Goal: Task Accomplishment & Management: Complete application form

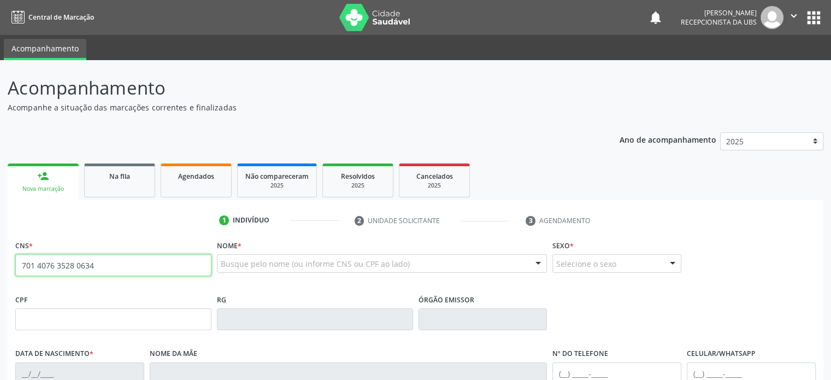
type input "701 4076 3528 0634"
type input "072.035.565-65"
type input "23[DATE]"
type input "[PERSON_NAME]"
type input "[PHONE_NUMBER]"
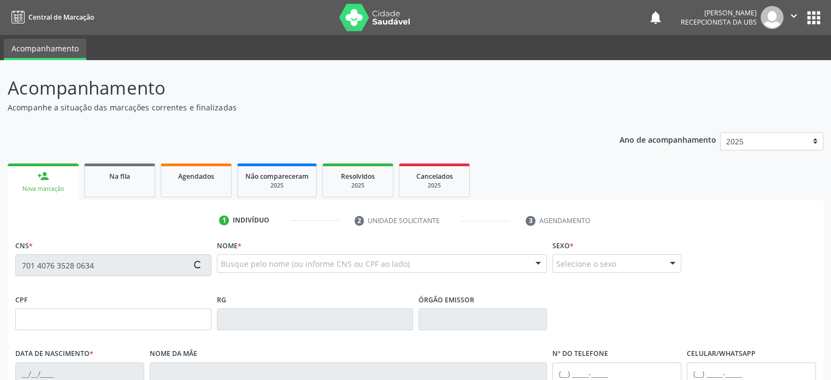
type input "[PHONE_NUMBER]"
type input "66"
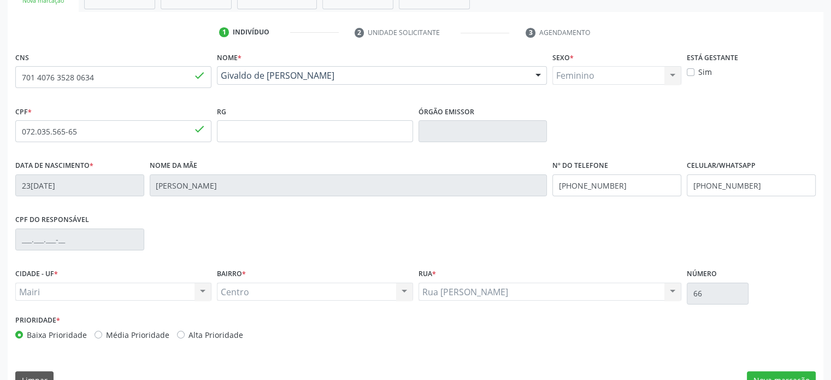
scroll to position [212, 0]
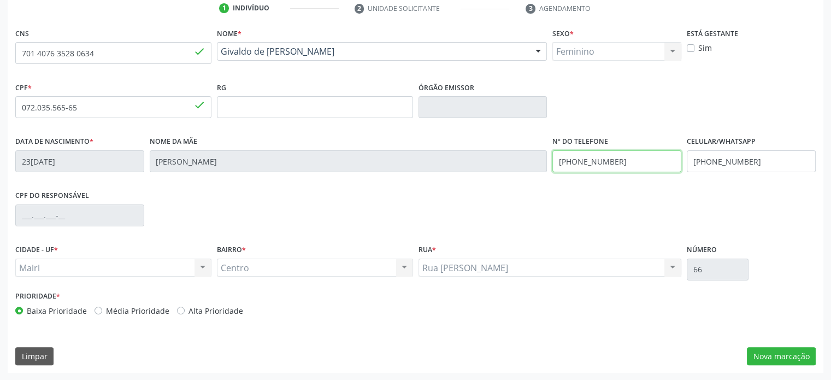
click at [637, 166] on input "[PHONE_NUMBER]" at bounding box center [616, 161] width 129 height 22
drag, startPoint x: 640, startPoint y: 158, endPoint x: 575, endPoint y: 161, distance: 65.6
click at [575, 161] on input "[PHONE_NUMBER]" at bounding box center [616, 161] width 129 height 22
drag, startPoint x: 633, startPoint y: 159, endPoint x: 549, endPoint y: 161, distance: 83.6
click at [550, 161] on div "Nº do Telefone [PHONE_NUMBER]" at bounding box center [617, 160] width 134 height 54
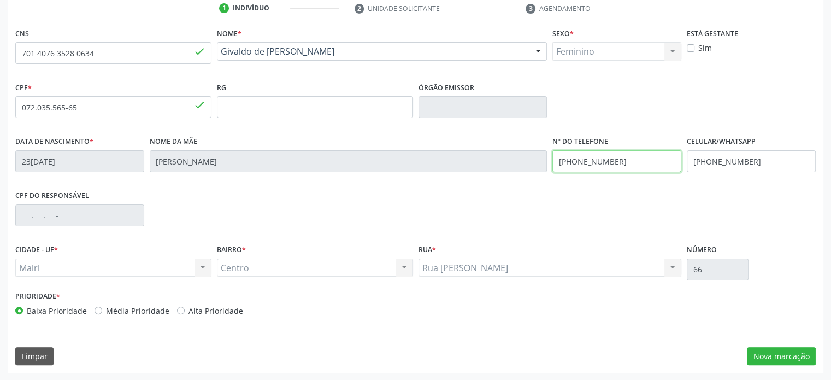
type input "[PHONE_NUMBER]"
drag, startPoint x: 757, startPoint y: 159, endPoint x: 684, endPoint y: 159, distance: 73.2
click at [684, 159] on div "Celular/WhatsApp [PHONE_NUMBER]" at bounding box center [751, 160] width 134 height 54
paste input "46-5171"
type input "[PHONE_NUMBER]"
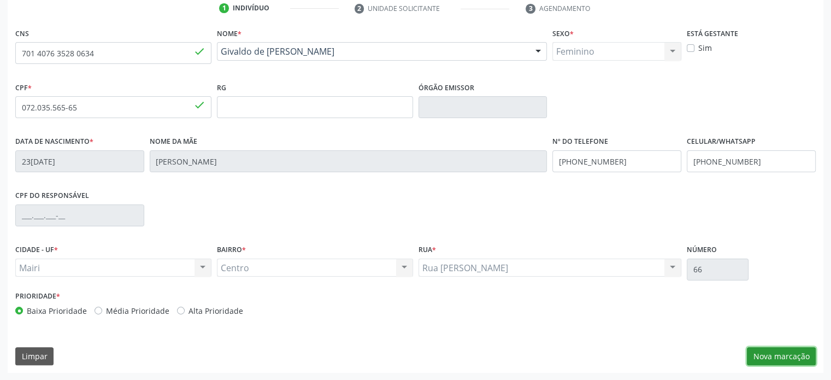
click at [783, 354] on button "Nova marcação" at bounding box center [781, 356] width 69 height 19
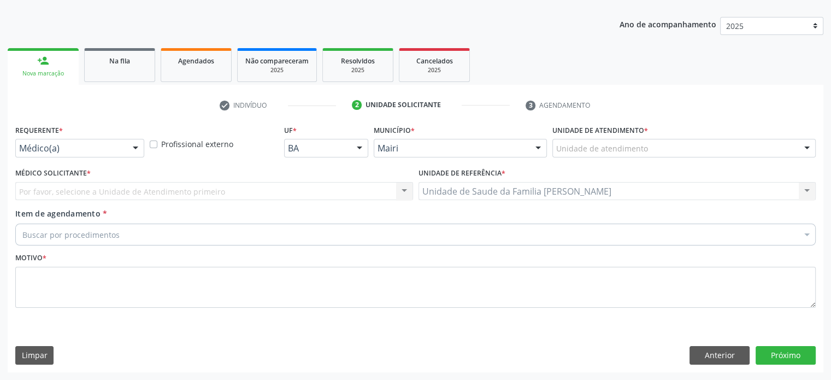
scroll to position [114, 0]
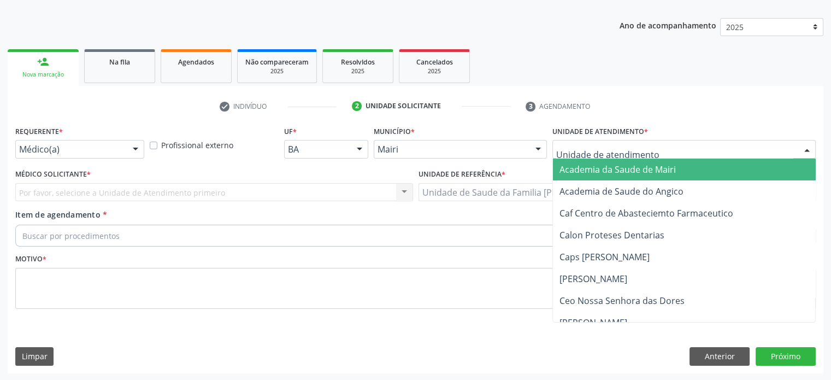
type input "h"
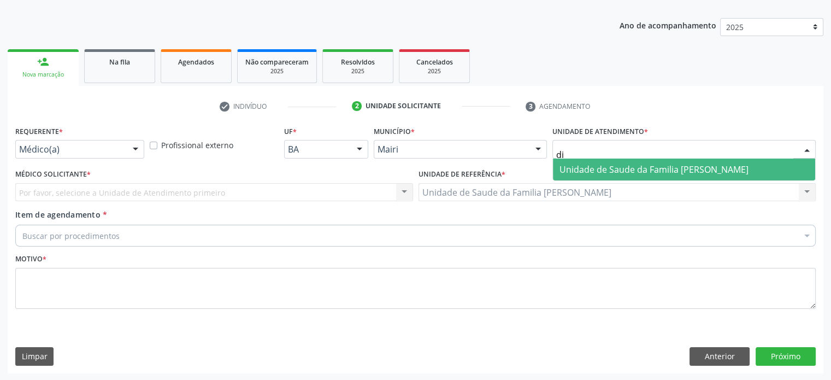
type input "dil"
click at [606, 170] on span "Unidade de Saude da Familia [PERSON_NAME]" at bounding box center [654, 169] width 189 height 12
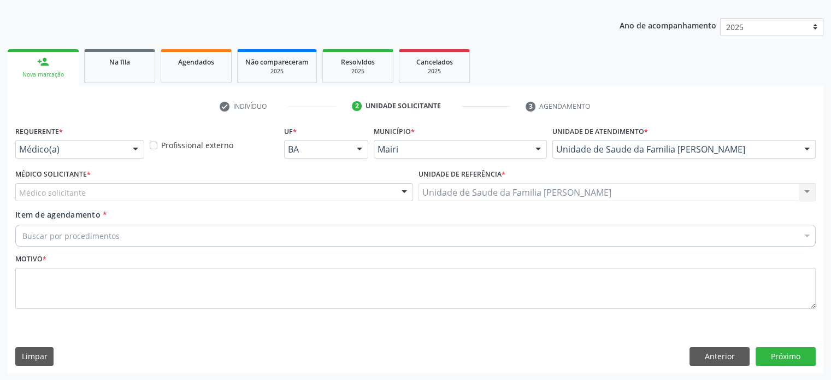
click at [129, 197] on div "Médico solicitante" at bounding box center [214, 192] width 398 height 19
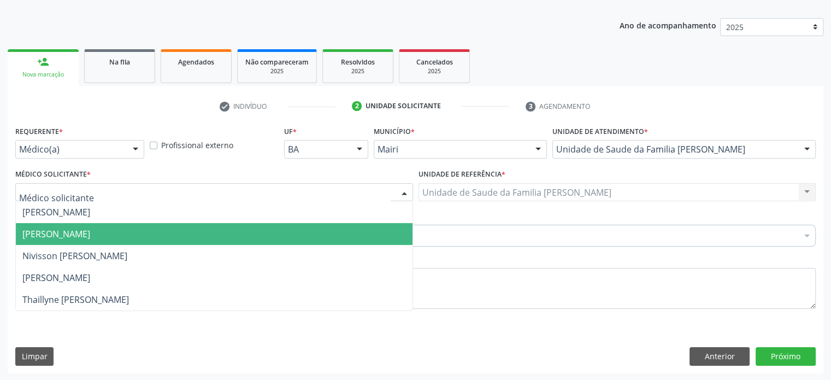
click at [90, 232] on span "[PERSON_NAME]" at bounding box center [56, 234] width 68 height 12
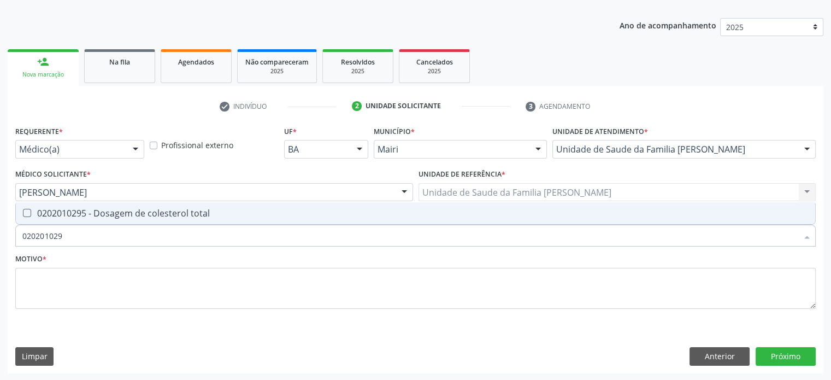
type input "0202010295"
click at [89, 212] on div "0202010295 - Dosagem de colesterol total" at bounding box center [415, 213] width 786 height 9
checkbox total "true"
type input "02020102"
checkbox total "false"
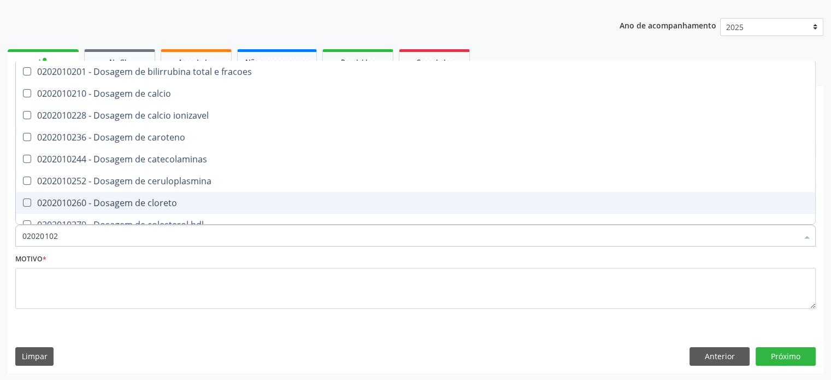
type input "0202010"
checkbox total "false"
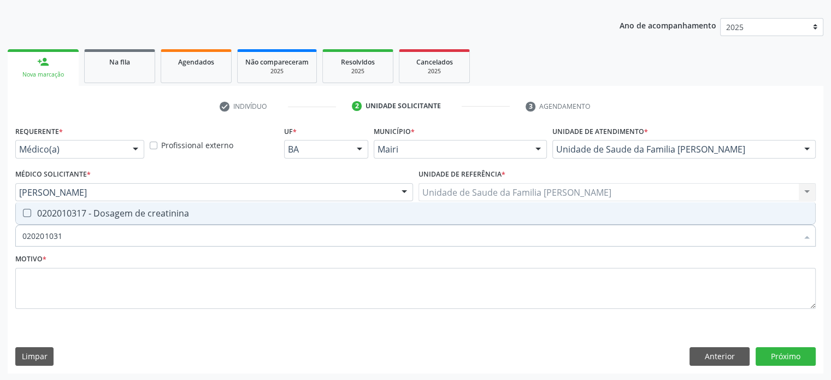
type input "0202010317"
click at [89, 212] on div "0202010317 - Dosagem de creatinina" at bounding box center [415, 213] width 786 height 9
checkbox creatinina "true"
type input "02020103"
checkbox creatinina "false"
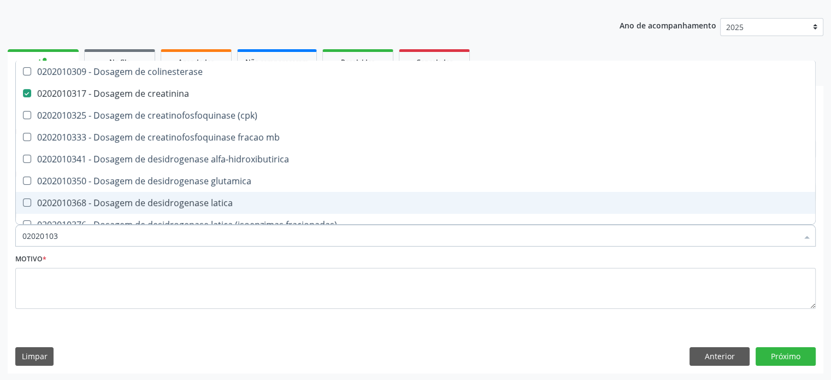
type input "0202010"
checkbox creatinina "false"
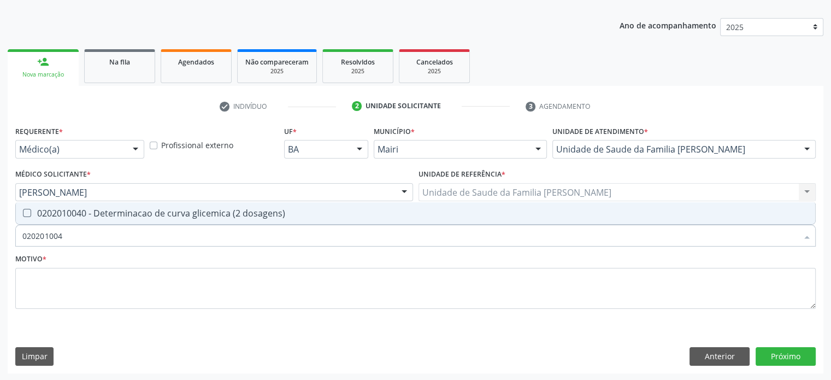
type input "0202010040"
click at [89, 212] on div "0202010040 - Determinacao de curva glicemica (2 dosagens)" at bounding box center [415, 213] width 786 height 9
checkbox dosagens\) "true"
type input "02020100"
checkbox dosagens\) "false"
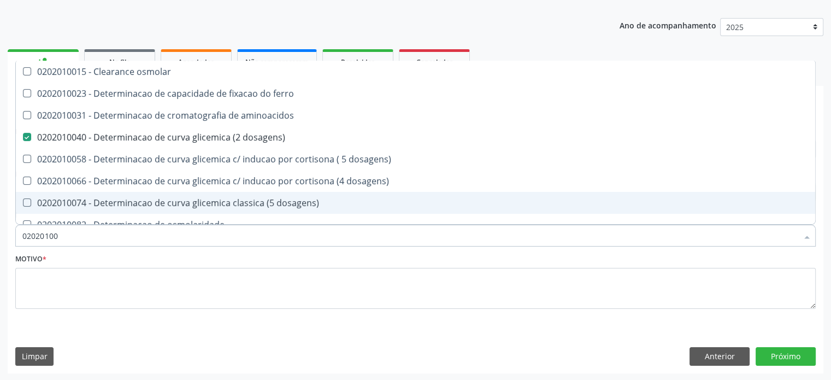
type input "0202010"
checkbox dosagens\) "false"
checkbox dosagens\) "true"
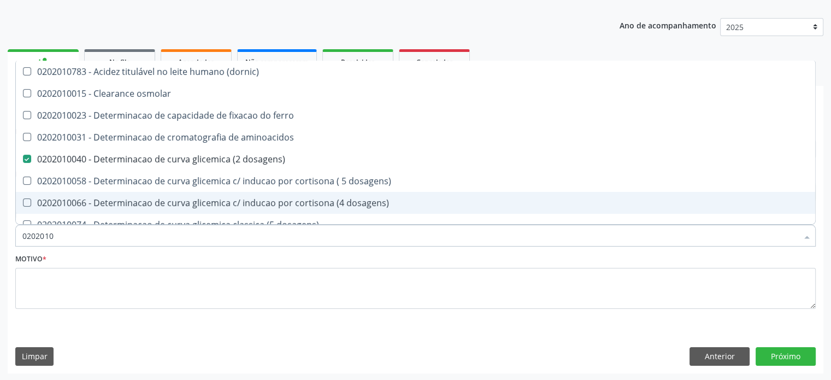
type input "02020106"
checkbox dosagens\) "false"
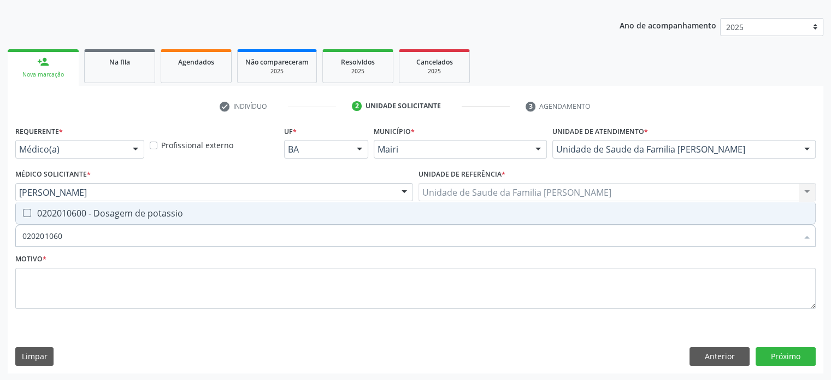
type input "0202010600"
click at [89, 212] on div "0202010600 - Dosagem de potassio" at bounding box center [415, 213] width 786 height 9
checkbox potassio "true"
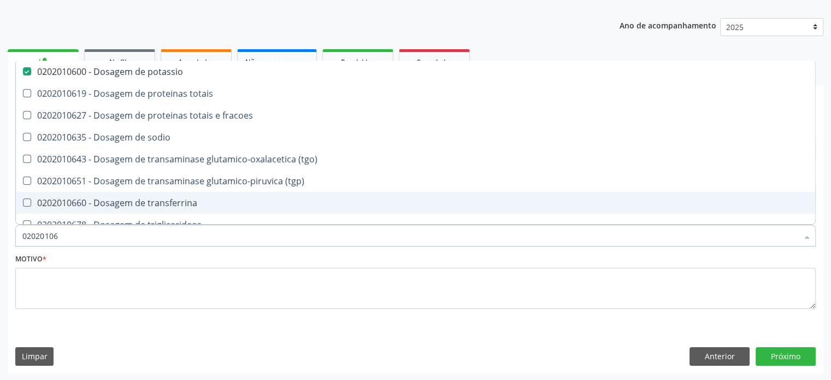
type input "020201067"
checkbox potassio "false"
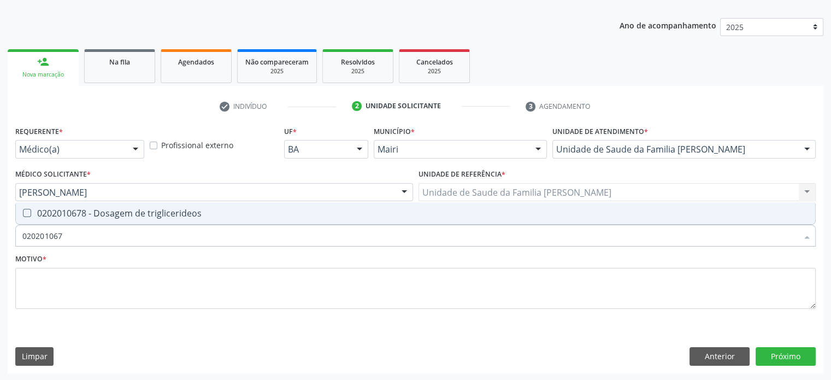
type input "0202010678"
click at [89, 212] on div "0202010678 - Dosagem de triglicerideos" at bounding box center [415, 213] width 786 height 9
checkbox triglicerideos "true"
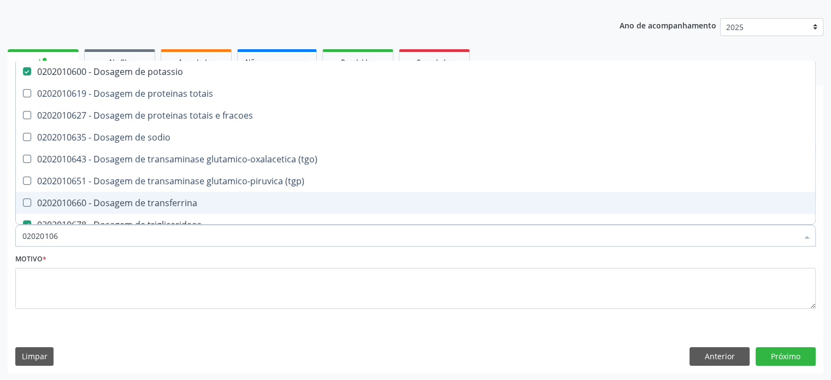
type input "0202010"
checkbox potassio "false"
checkbox \(tgo\) "true"
checkbox triglicerideos "false"
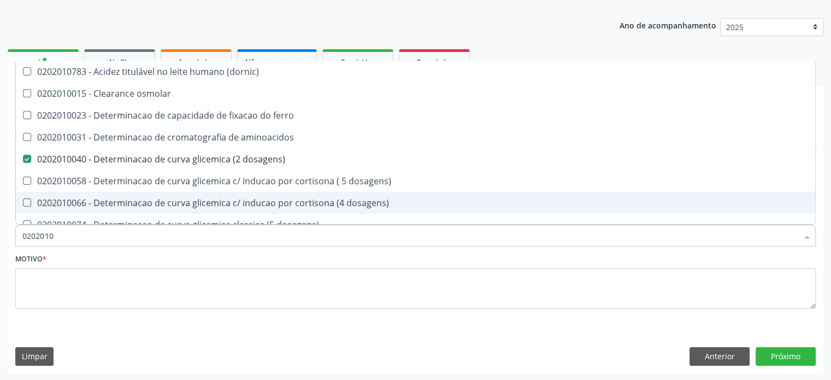
type input "020201"
checkbox total "false"
checkbox creatinina "false"
checkbox latica "true"
checkbox ferritina "true"
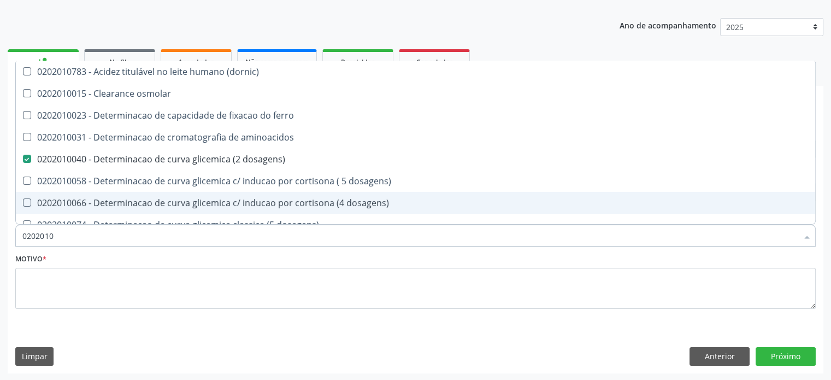
checkbox potassio "false"
checkbox triglicerideos "false"
checkbox ureia "true"
type input "02020"
checkbox dosagens\) "false"
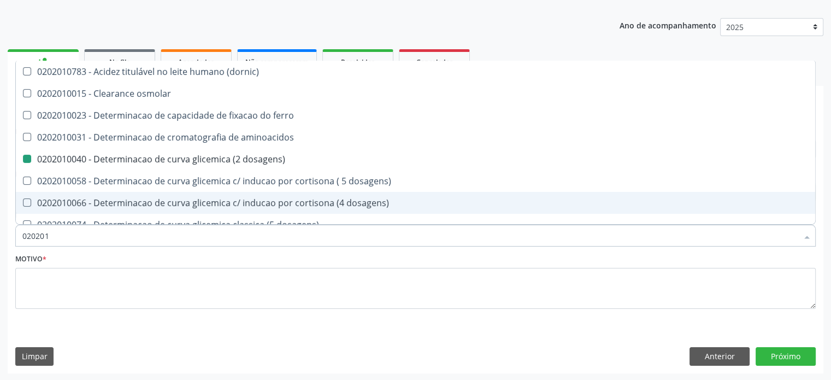
checkbox total "false"
checkbox creatinina "false"
checkbox alfa-hidroxibutirica "true"
checkbox potassio "false"
checkbox triglicerideos "false"
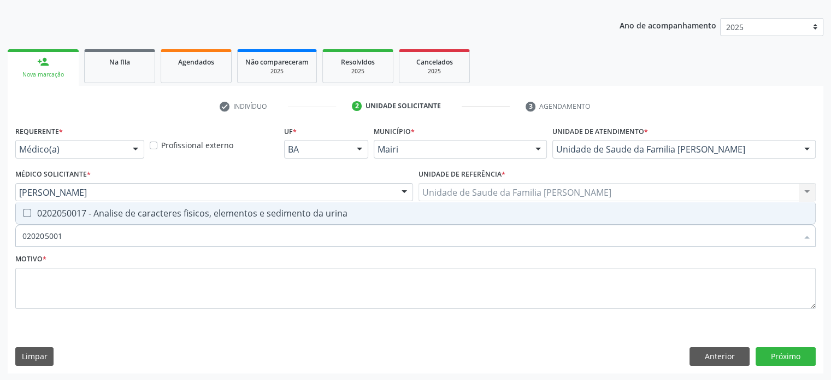
type input "0202050017"
click at [89, 212] on div "0202050017 - Analise de caracteres fisicos, elementos e sedimento da urina" at bounding box center [415, 213] width 786 height 9
checkbox urina "true"
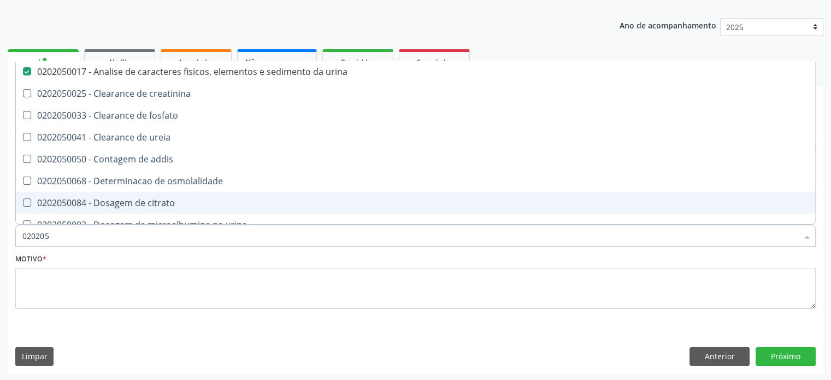
type input "02020"
checkbox urina "false"
checkbox ureia "true"
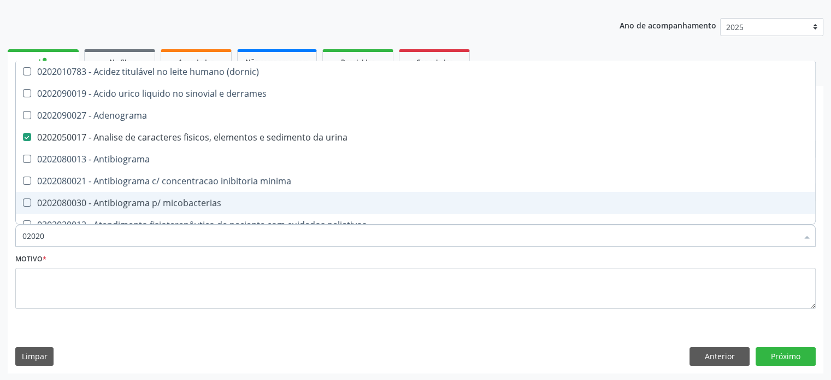
type input "020201"
checkbox urina "false"
checkbox Antibiograma "true"
checkbox htlv-1 "true"
checkbox \(ch50\) "true"
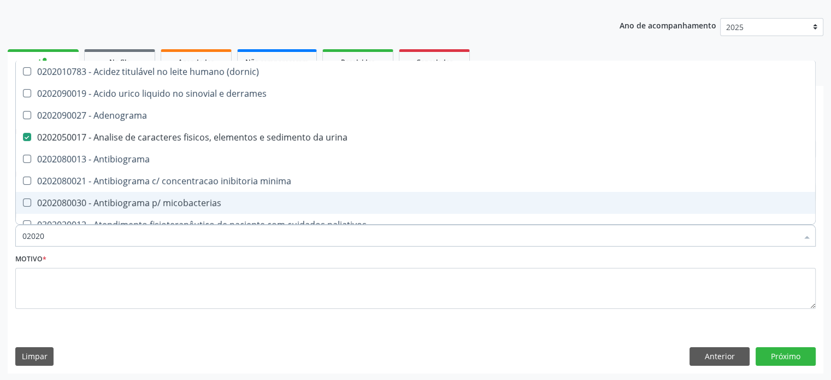
checkbox dosagens\) "false"
checkbox d "true"
checkbox mandelico "true"
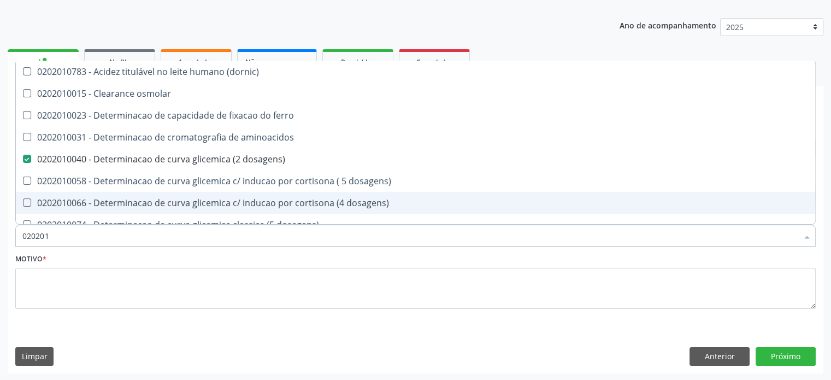
type input "0202010"
checkbox ionizavel "true"
checkbox catecolaminas "true"
checkbox total "false"
checkbox creatinina "false"
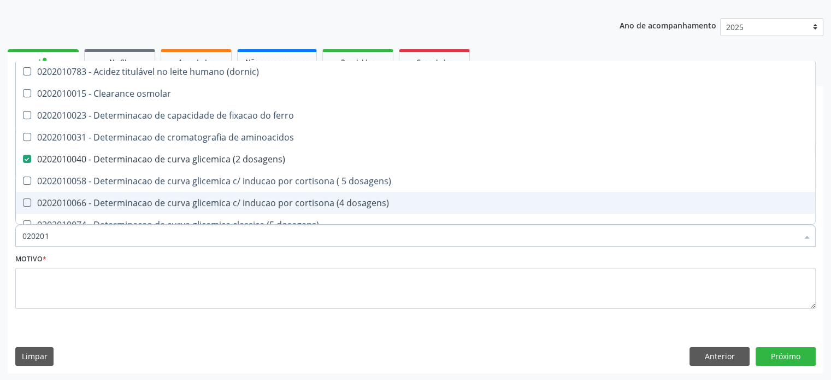
checkbox hidroxiprolina "true"
checkbox piruvato "true"
checkbox potassio "false"
type input "02020104"
checkbox dosagens\) "false"
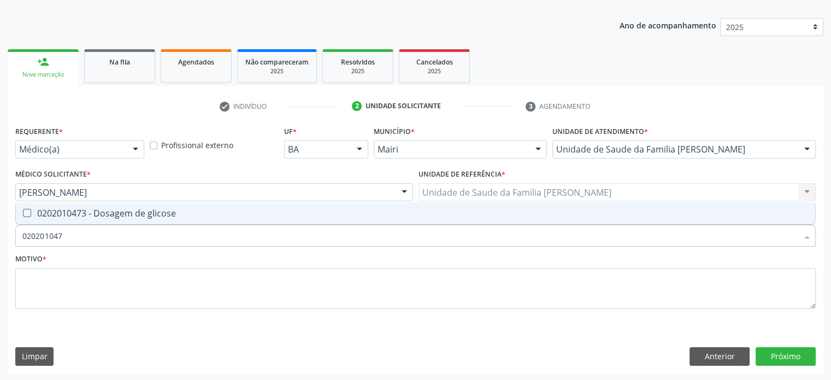
type input "0202010473"
click at [89, 212] on div "0202010473 - Dosagem de glicose" at bounding box center [415, 213] width 786 height 9
checkbox glicose "true"
type input "02020104"
checkbox glicose "false"
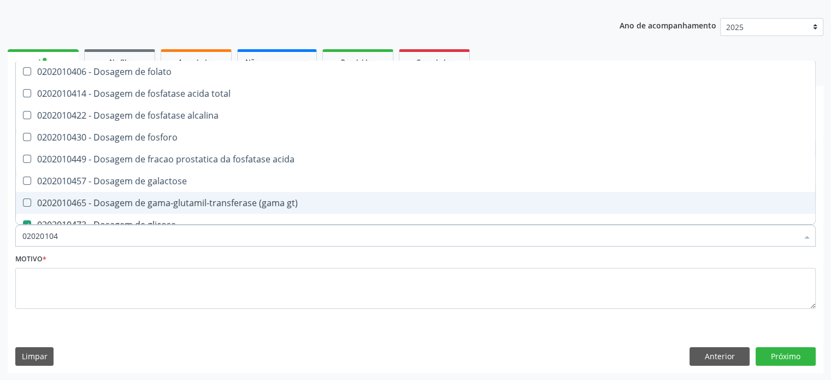
type input "0202010"
checkbox acida "true"
checkbox glicose "false"
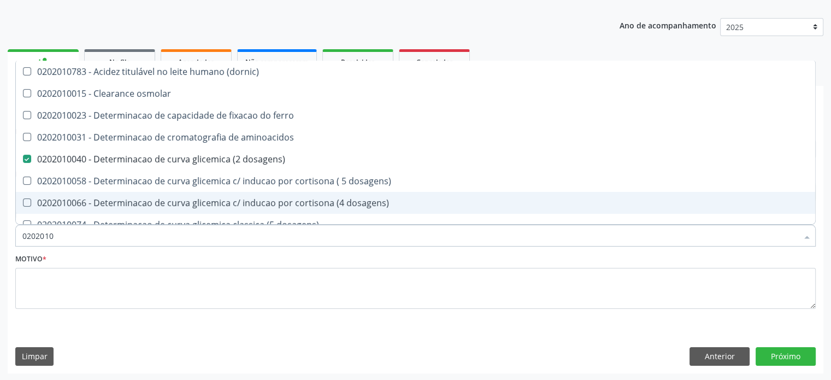
type input "02020102"
checkbox dosagens\) "false"
checkbox ivy "true"
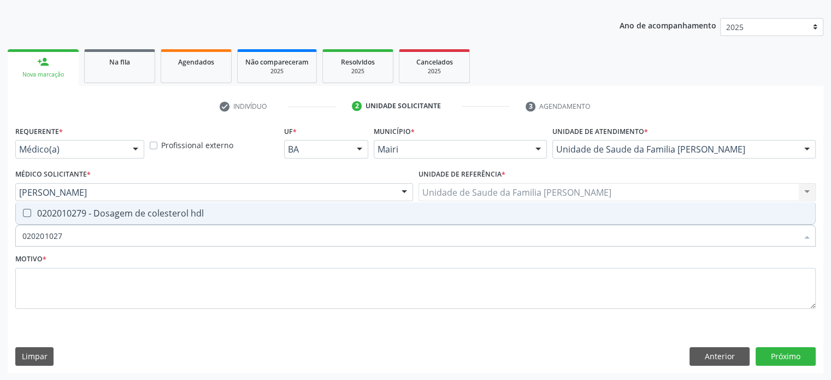
type input "0202010279"
click at [89, 212] on div "0202010279 - Dosagem de colesterol hdl" at bounding box center [415, 213] width 786 height 9
checkbox hdl "true"
type input "02020102"
checkbox hdl "false"
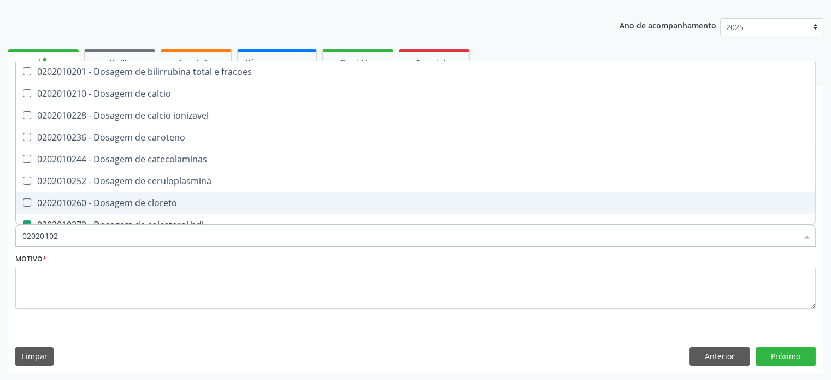
type input "0202010"
checkbox catecolaminas "true"
checkbox hdl "false"
checkbox total "false"
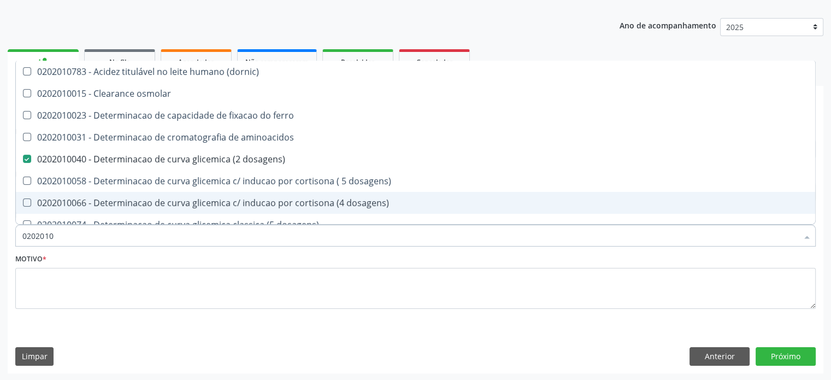
type input "02020105"
checkbox dosagens\) "false"
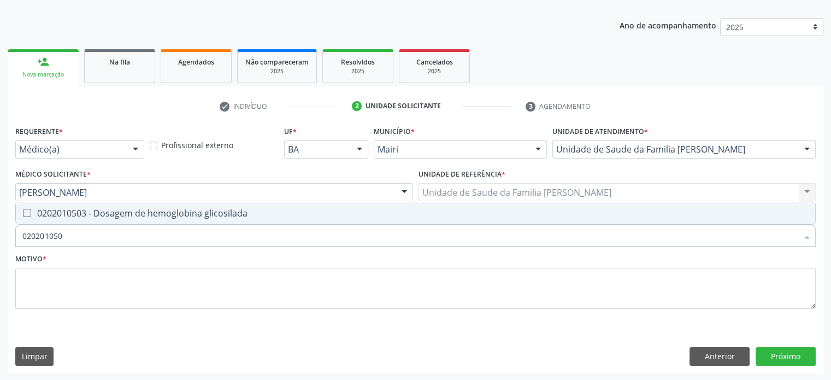
type input "0202010503"
click at [89, 212] on div "0202010503 - Dosagem de hemoglobina glicosilada" at bounding box center [415, 213] width 786 height 9
checkbox glicosilada "true"
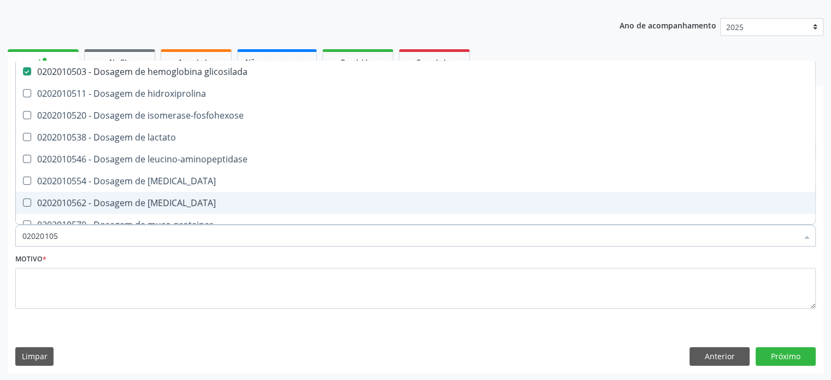
type input "0202010"
checkbox glicosilada "false"
checkbox leucino-aminopeptidase "true"
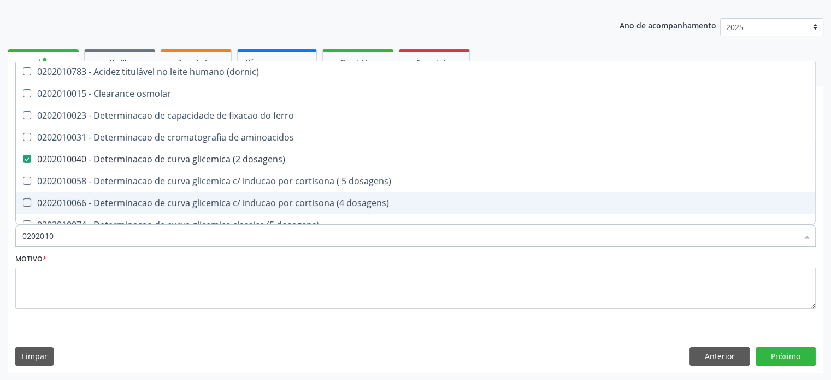
type input "02020102"
checkbox dosagens\) "false"
checkbox dosagens\) "true"
checkbox ivy "true"
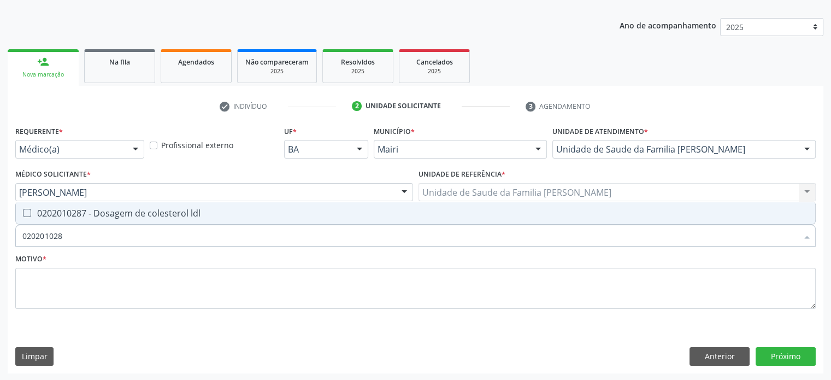
type input "0202010287"
click at [89, 212] on div "0202010287 - Dosagem de colesterol ldl" at bounding box center [415, 213] width 786 height 9
checkbox ldl "true"
type input "02020102"
checkbox ldl "false"
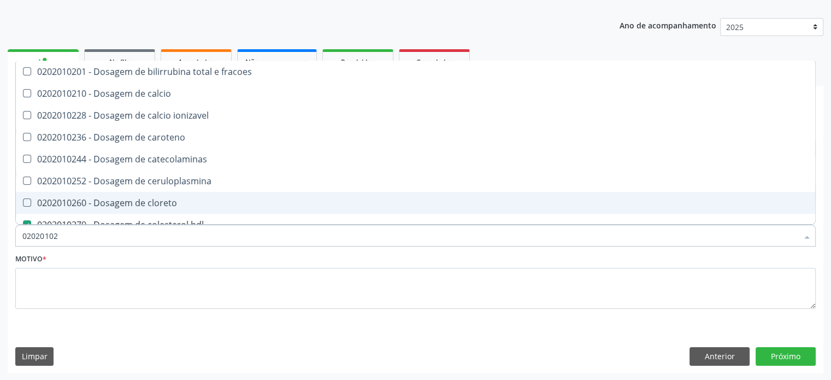
type input "0202010"
checkbox catecolaminas "true"
checkbox hdl "false"
checkbox ldl "false"
checkbox total "false"
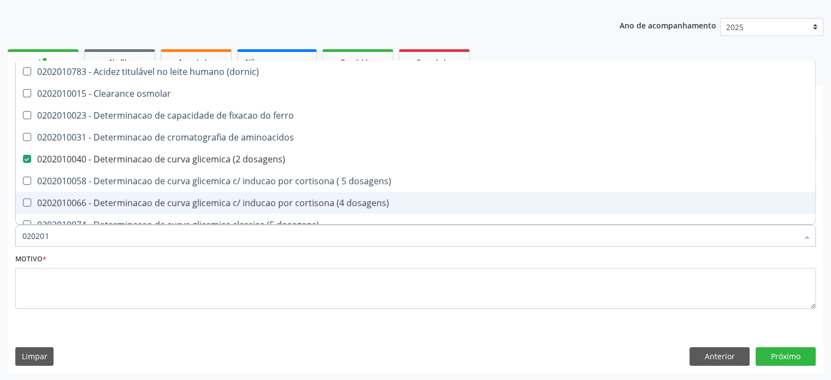
type input "02020"
checkbox aminoacidos "true"
checkbox dosagens\) "false"
checkbox hdl "false"
checkbox ldl "false"
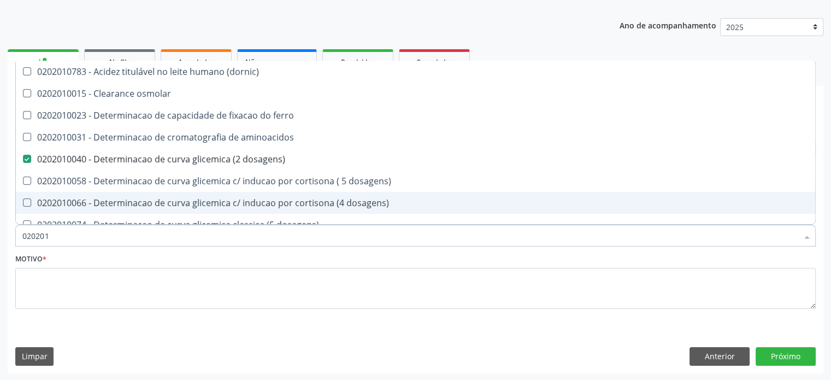
checkbox total "false"
checkbox creatinina "false"
checkbox alfa-hidroxibutirica "true"
checkbox glicose "false"
checkbox glicosilada "false"
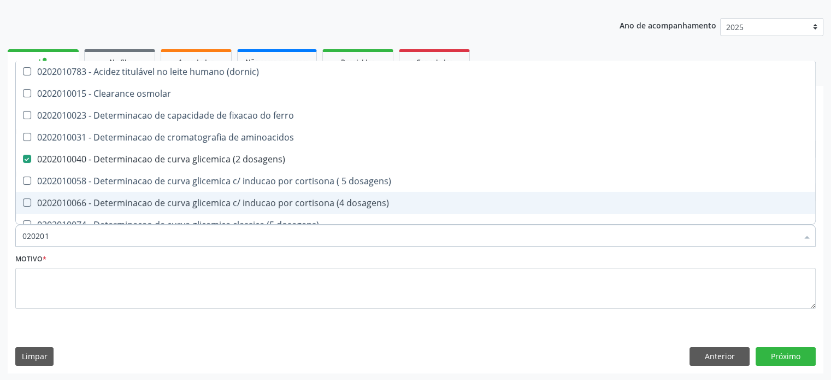
checkbox potassio "false"
checkbox triglicerideos "false"
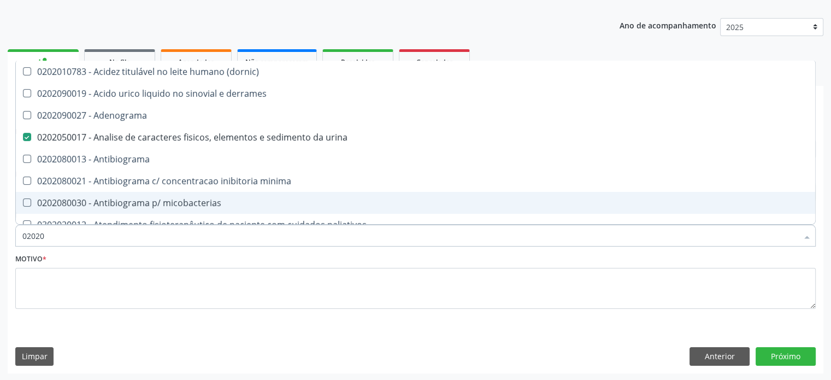
type input "020202"
checkbox urina "false"
checkbox dosagens\) "false"
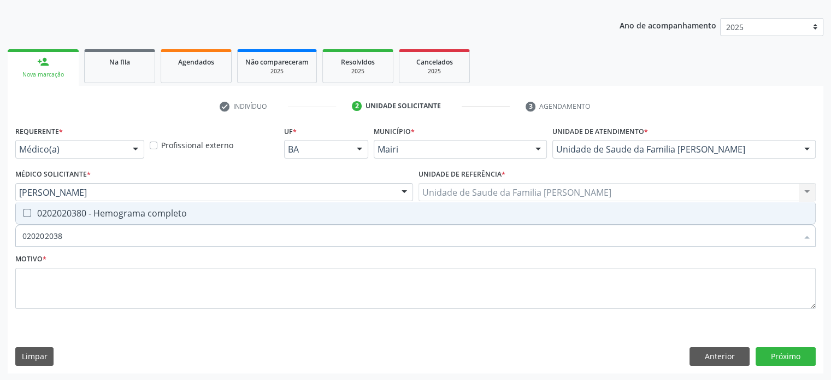
type input "0202020380"
click at [89, 212] on div "0202020380 - Hemograma completo" at bounding box center [415, 213] width 786 height 9
checkbox completo "true"
type input "02020203"
checkbox completo "false"
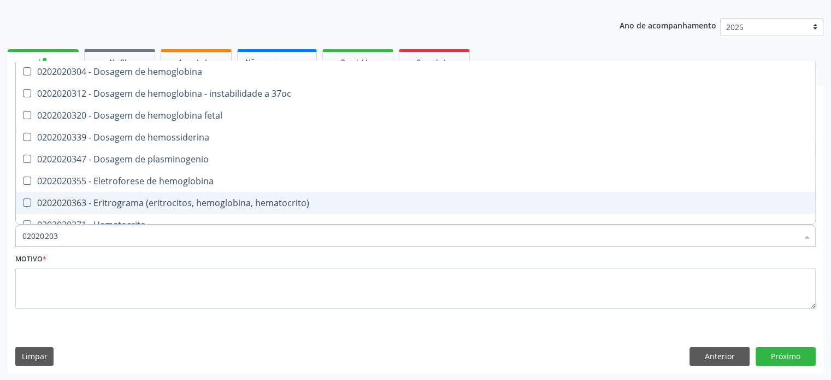
type input "0202020"
checkbox completo "false"
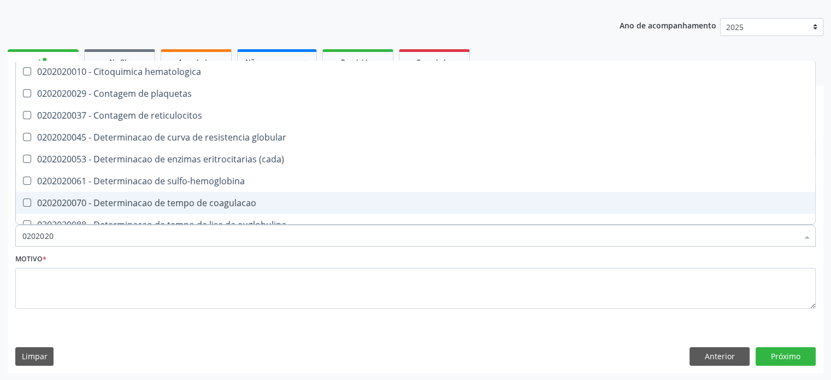
type input "020202"
checkbox completo "false"
checkbox Leucograma "true"
type input "02020"
checkbox globular "true"
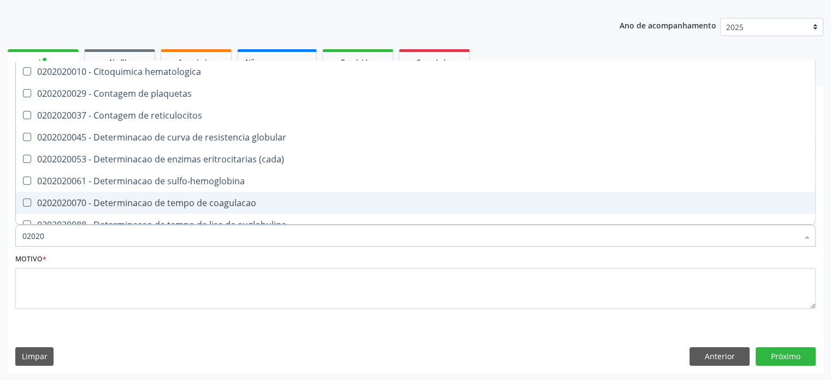
checkbox completo "false"
checkbox s "true"
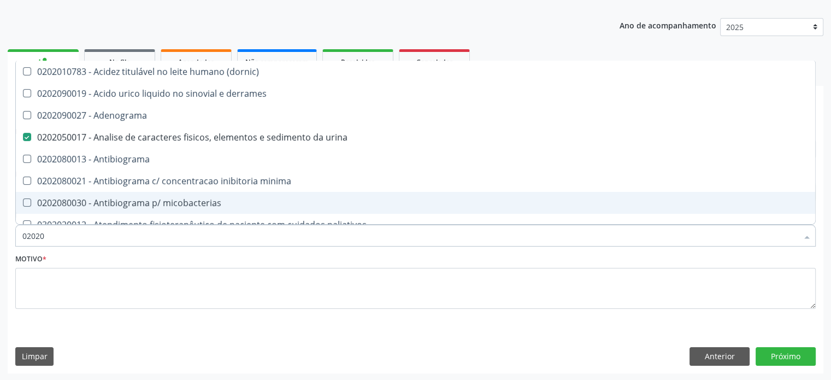
type input "020201"
checkbox urina "false"
checkbox Antibiograma "true"
checkbox \(qualitativo\) "true"
checkbox molecular "true"
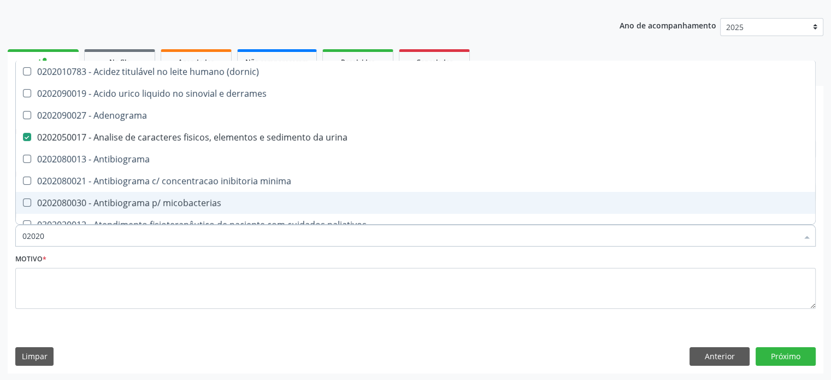
checkbox htlv-1 "true"
checkbox \(ch50\) "true"
checkbox dosagens\) "false"
checkbox -duke "true"
checkbox trombina "true"
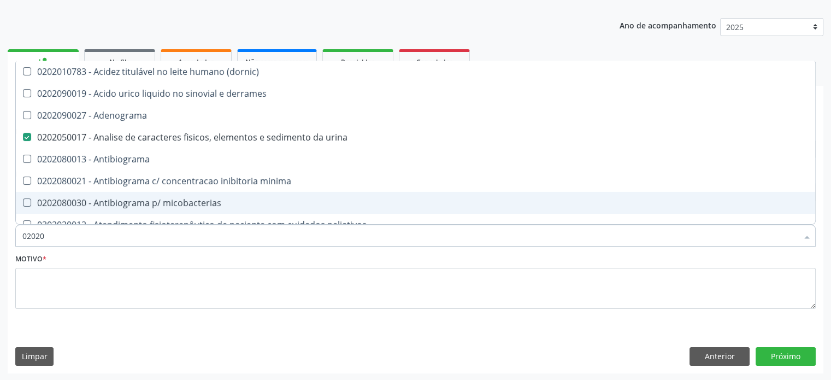
checkbox d "true"
checkbox mandelico "true"
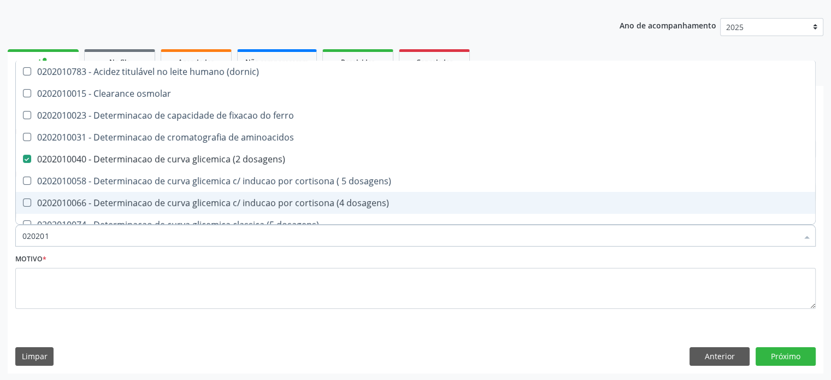
type input "0202010"
checkbox fracoes "true"
checkbox calcio "true"
checkbox ionizavel "true"
checkbox catecolaminas "true"
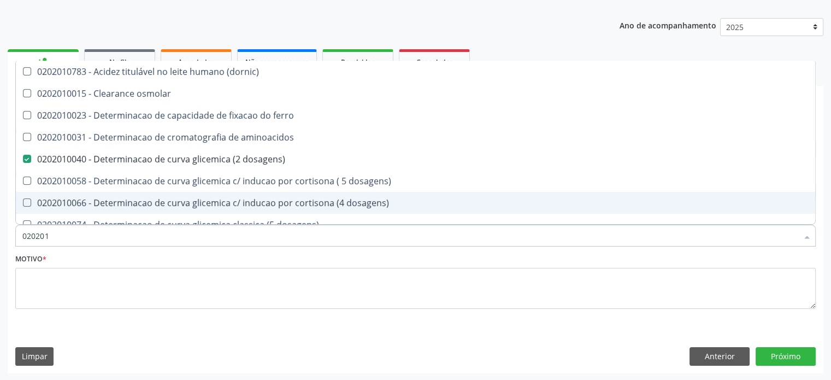
checkbox hdl "false"
checkbox ldl "false"
checkbox total "false"
checkbox creatinina "false"
checkbox ferritina "true"
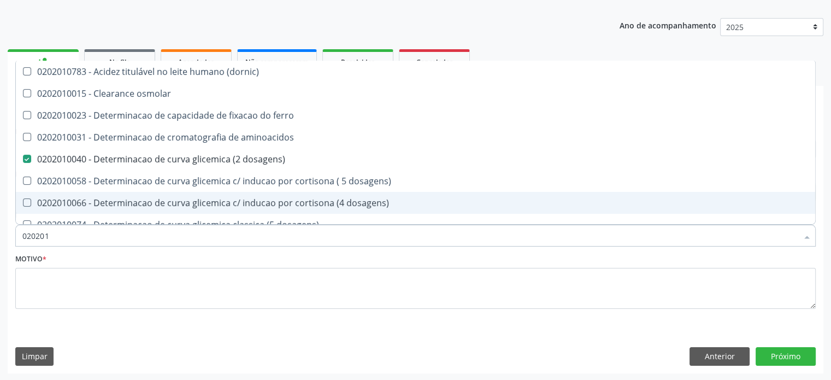
checkbox total "true"
checkbox glicose "false"
checkbox glicosilada "false"
checkbox hidroxiprolina "true"
checkbox piruvato "true"
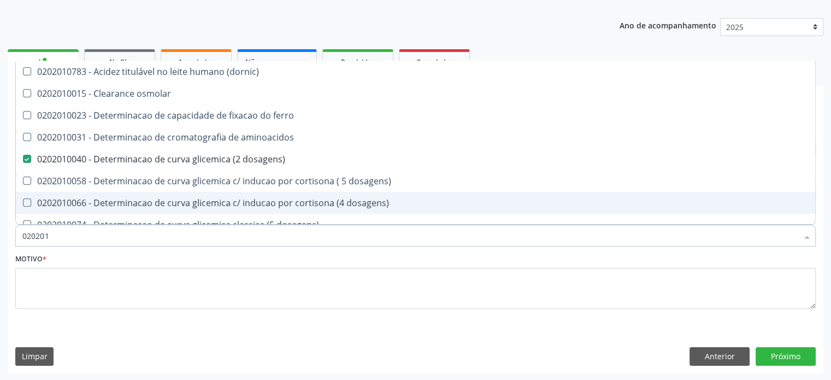
checkbox potassio "false"
type input "02020106"
checkbox \(dornic\) "true"
checkbox dosagens\) "false"
checkbox dosagens\) "true"
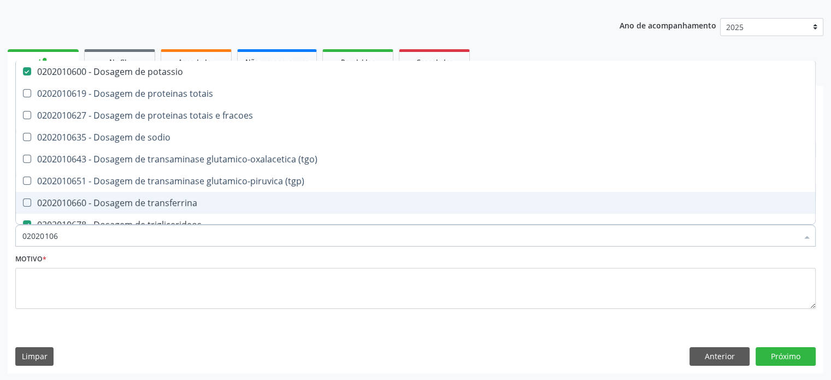
type input "020201065"
checkbox potassio "false"
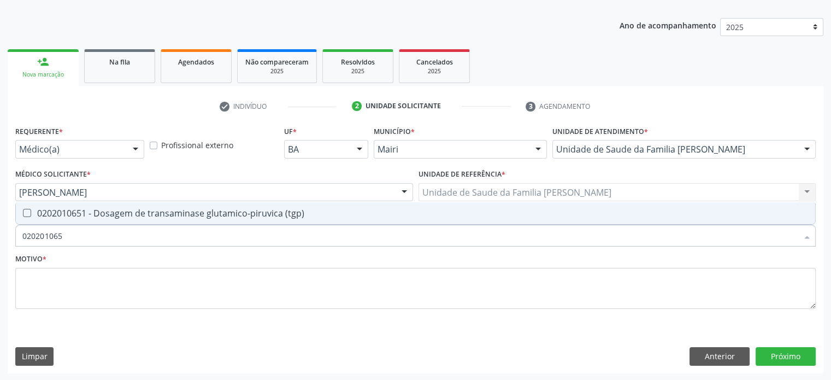
type input "0202010651"
click at [89, 212] on div "0202010651 - Dosagem de transaminase glutamico-piruvica (tgp)" at bounding box center [415, 213] width 786 height 9
checkbox \(tgp\) "true"
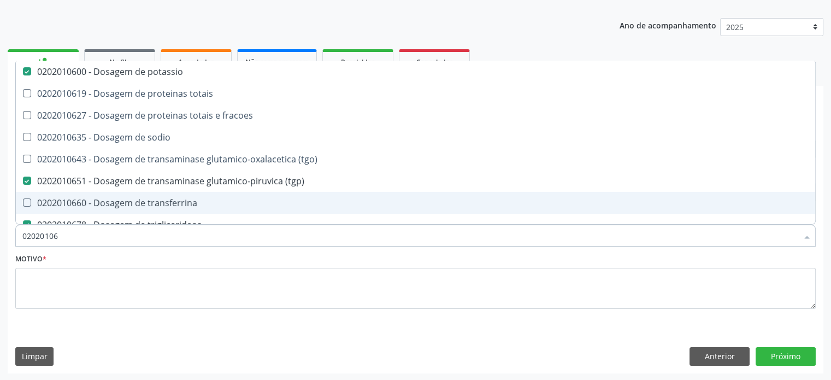
type input "020201064"
checkbox potassio "false"
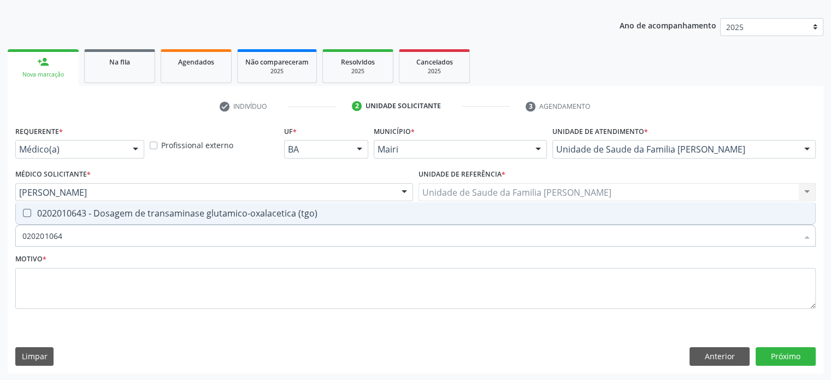
type input "0202010643"
click at [89, 212] on div "0202010643 - Dosagem de transaminase glutamico-oxalacetica (tgo)" at bounding box center [415, 213] width 786 height 9
checkbox \(tgo\) "true"
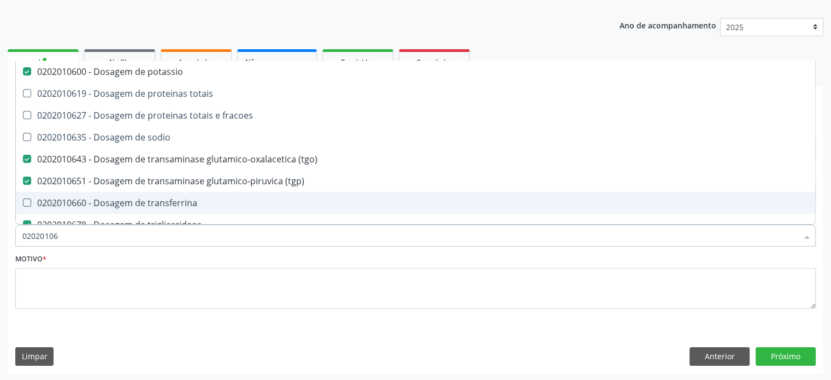
type input "0202010"
checkbox potassio "false"
checkbox \(tgp\) "false"
checkbox triglicerideos "false"
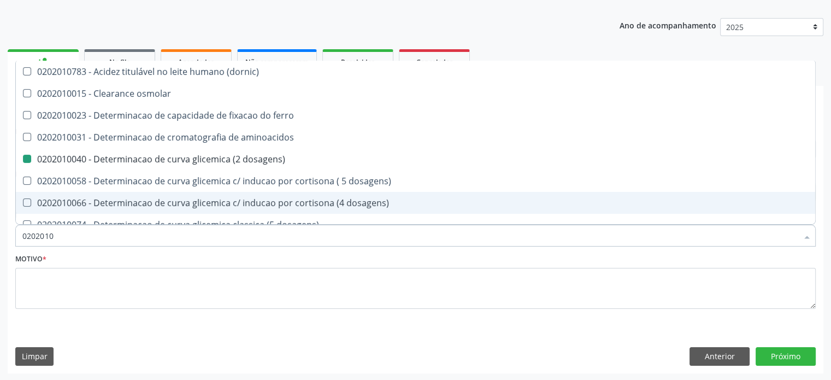
type input "02020107"
checkbox dosagens\) "false"
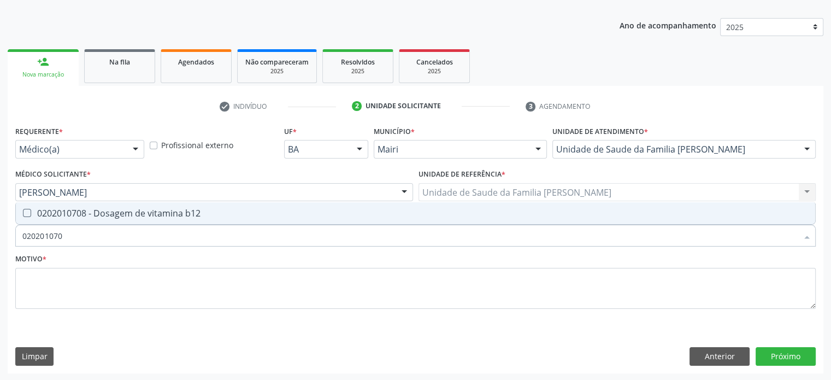
type input "0202010708"
click at [89, 212] on div "0202010708 - Dosagem de vitamina b12" at bounding box center [415, 213] width 786 height 9
checkbox b12 "true"
type input "02020107"
checkbox b12 "false"
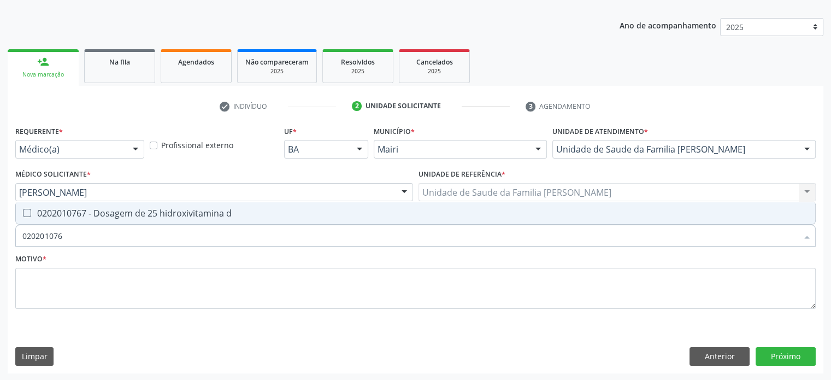
type input "0202010767"
click at [89, 212] on div "0202010767 - Dosagem de 25 hidroxivitamina d" at bounding box center [415, 213] width 786 height 9
checkbox d "true"
type input "02020107"
checkbox d "false"
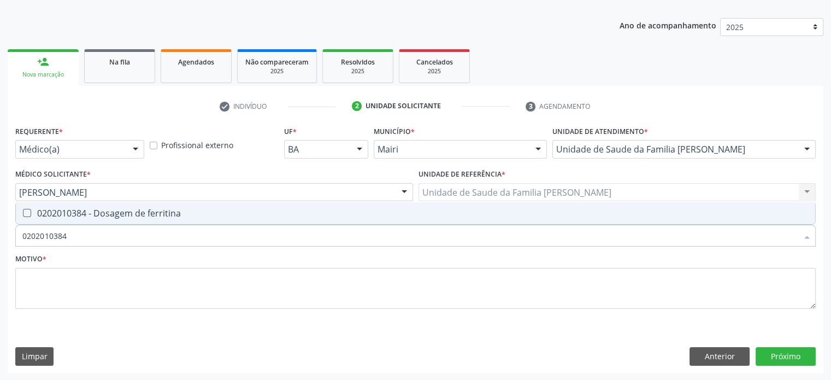
click at [89, 212] on div "0202010384 - Dosagem de ferritina" at bounding box center [415, 213] width 786 height 9
click at [89, 212] on div "0202020150 - Determinacao de velocidade de hemossedimentacao (vhs)" at bounding box center [415, 213] width 786 height 9
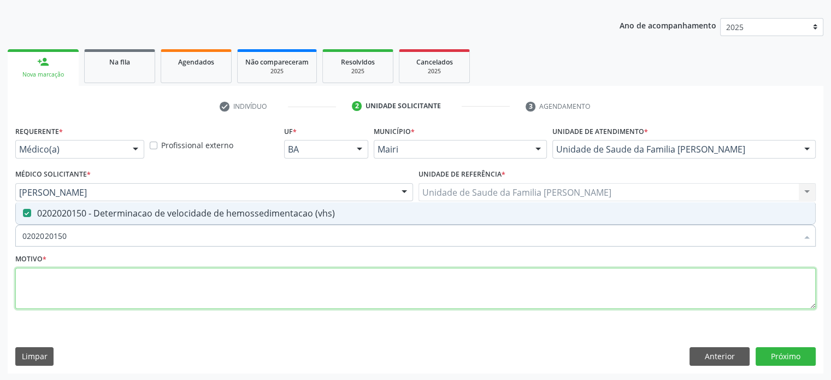
click at [55, 282] on textarea at bounding box center [415, 289] width 800 height 42
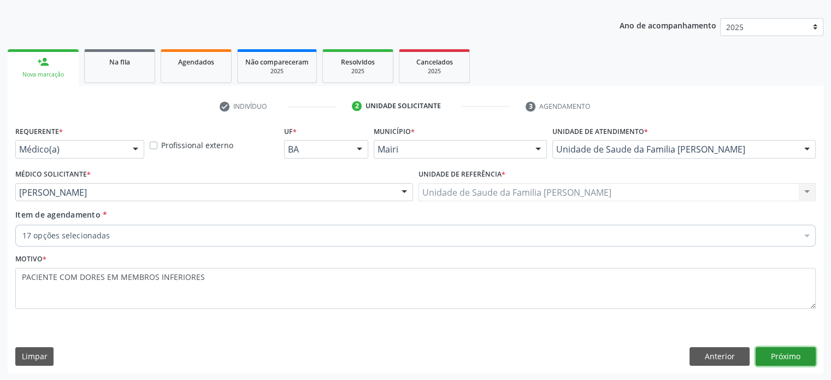
click at [782, 351] on button "Próximo" at bounding box center [786, 356] width 60 height 19
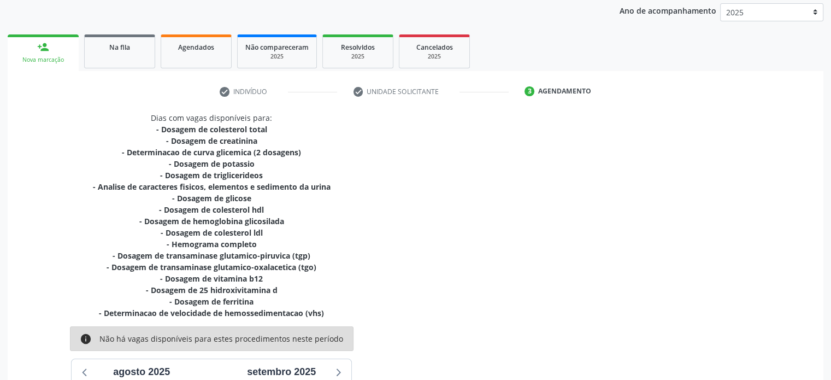
scroll to position [310, 0]
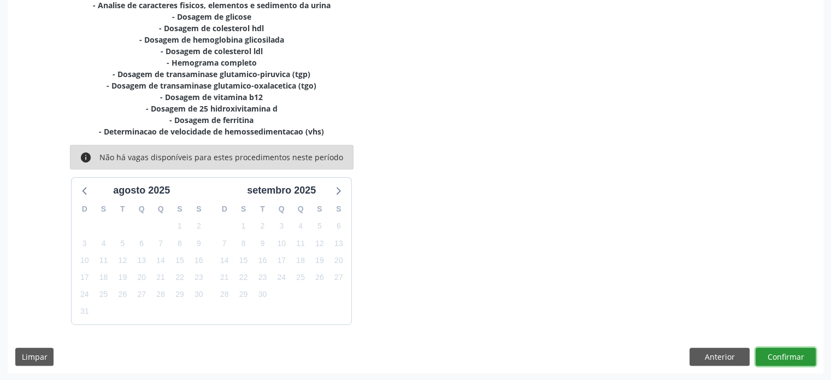
click at [798, 356] on button "Confirmar" at bounding box center [786, 357] width 60 height 19
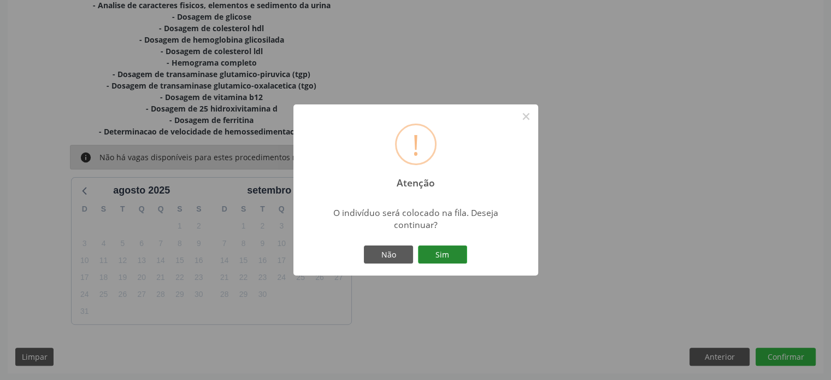
click at [450, 258] on button "Sim" at bounding box center [442, 254] width 49 height 19
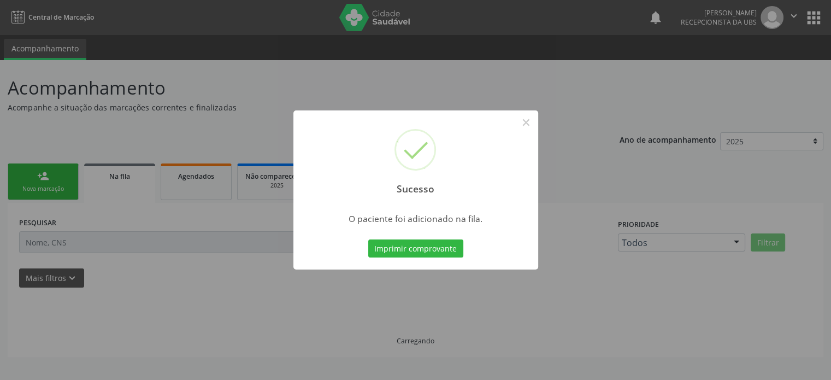
scroll to position [0, 0]
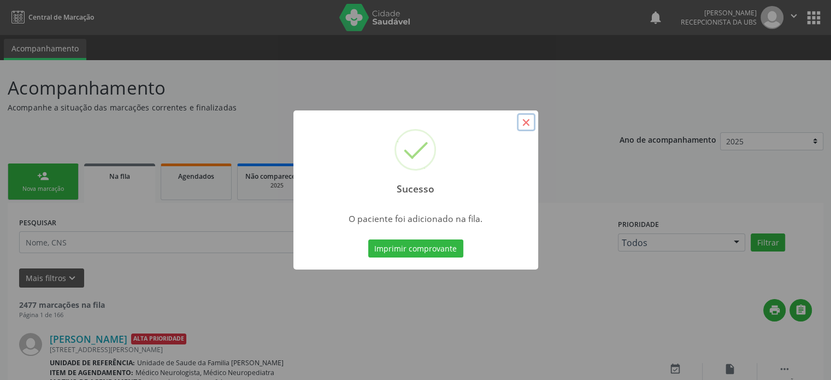
click at [525, 122] on button "×" at bounding box center [526, 122] width 19 height 19
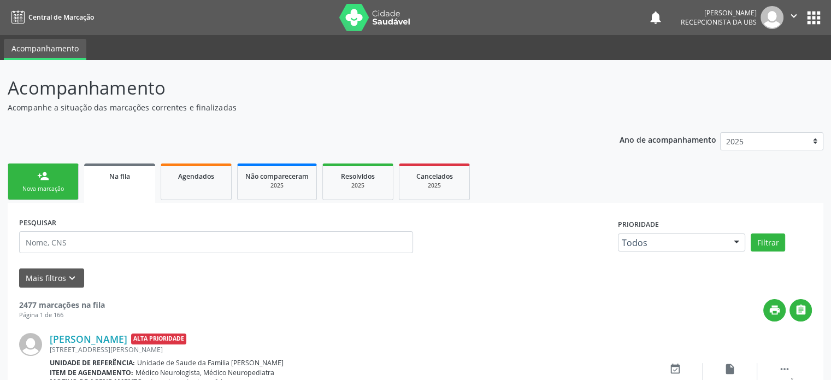
drag, startPoint x: 10, startPoint y: 87, endPoint x: 233, endPoint y: 109, distance: 224.6
click at [233, 109] on div "Acompanhamento Acompanhe a situação das marcações correntes e finalizadas" at bounding box center [293, 93] width 571 height 39
click at [240, 112] on p "Acompanhe a situação das marcações correntes e finalizadas" at bounding box center [293, 107] width 571 height 11
click at [46, 179] on div "person_add" at bounding box center [43, 176] width 12 height 12
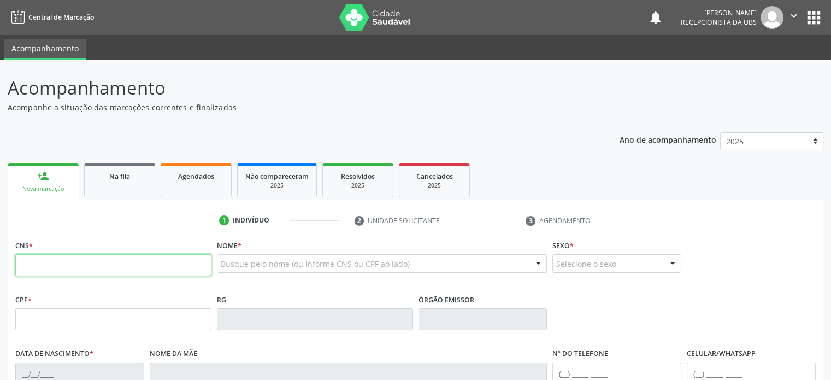
click at [66, 261] on input "text" at bounding box center [113, 265] width 196 height 22
click at [83, 261] on input "text" at bounding box center [113, 265] width 196 height 22
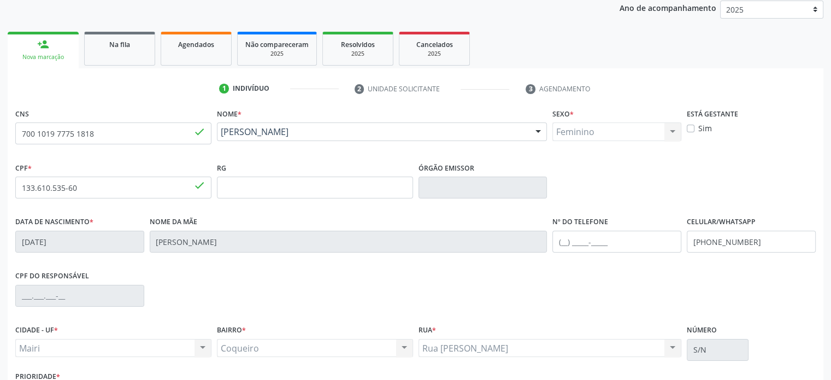
scroll to position [164, 0]
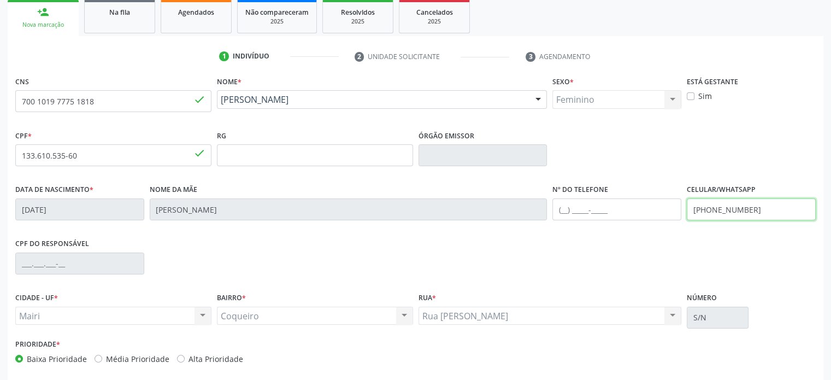
drag, startPoint x: 758, startPoint y: 210, endPoint x: 669, endPoint y: 200, distance: 90.1
click at [669, 200] on div "Data de nascimento * 13[DATE] Nome da mãe [PERSON_NAME] Nº do Telefone Celular/…" at bounding box center [416, 208] width 806 height 54
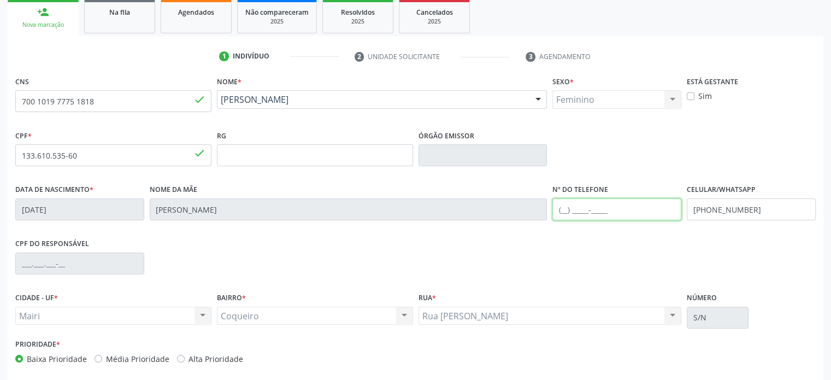
click at [563, 211] on input "text" at bounding box center [616, 209] width 129 height 22
paste input "[PHONE_NUMBER]"
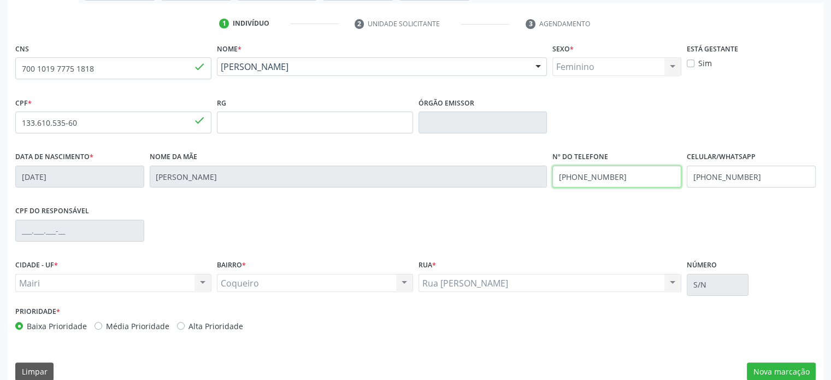
scroll to position [212, 0]
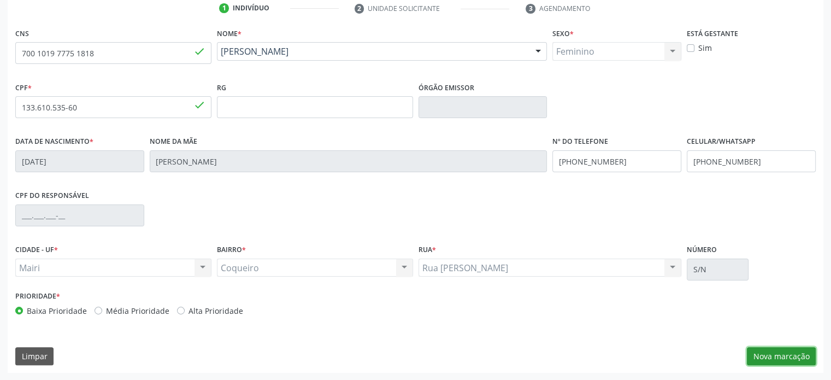
click at [781, 352] on button "Nova marcação" at bounding box center [781, 356] width 69 height 19
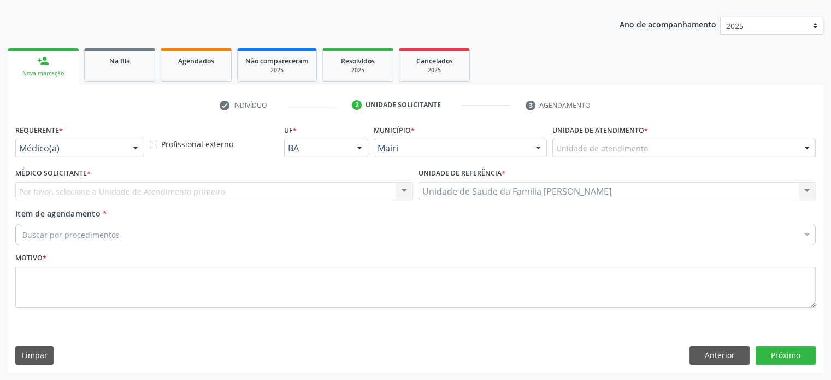
scroll to position [114, 0]
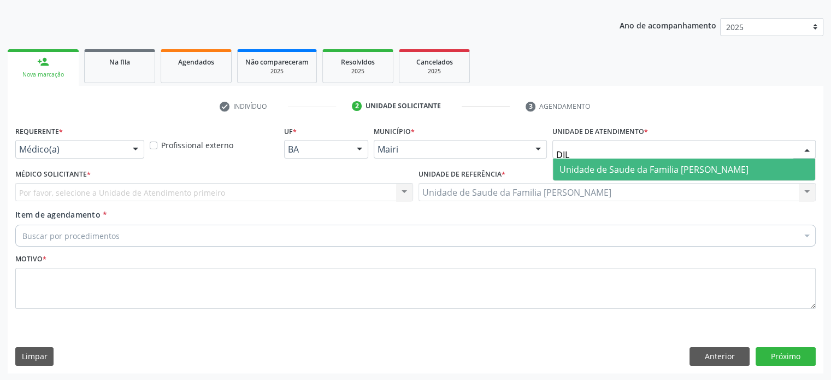
click at [631, 176] on span "Unidade de Saude da Familia [PERSON_NAME]" at bounding box center [684, 169] width 262 height 22
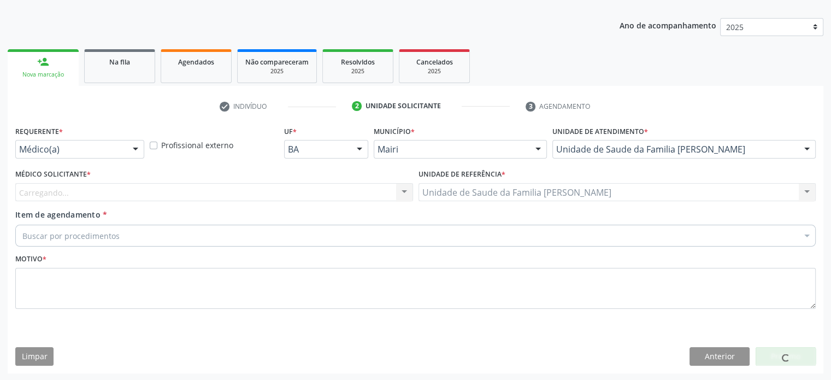
click at [161, 196] on div "Carregando... Nenhum resultado encontrado para: " " Não há nenhuma opção para s…" at bounding box center [214, 192] width 398 height 19
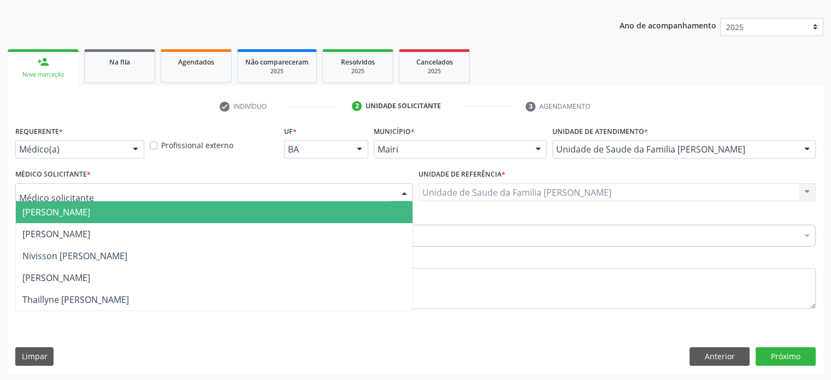
click at [158, 191] on div at bounding box center [214, 192] width 398 height 19
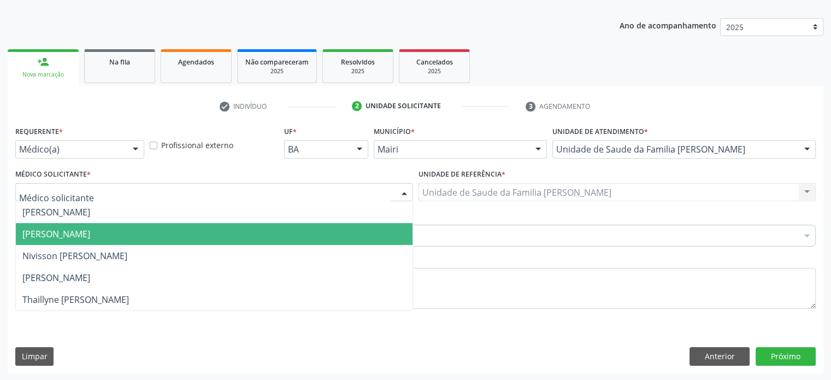
click at [127, 227] on span "[PERSON_NAME]" at bounding box center [214, 234] width 397 height 22
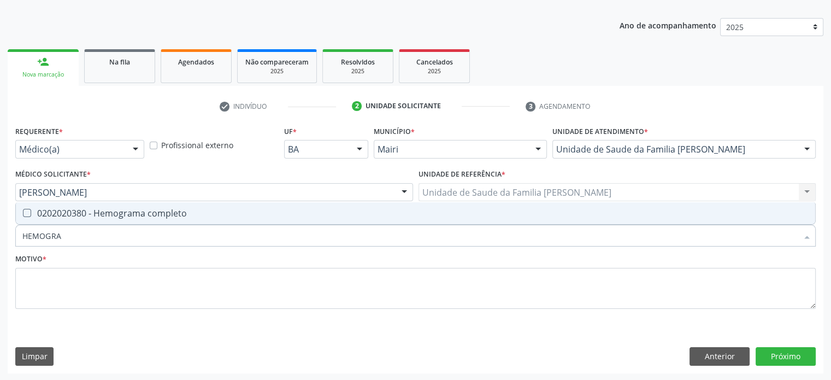
click at [104, 216] on div "0202020380 - Hemograma completo" at bounding box center [415, 213] width 786 height 9
drag, startPoint x: 85, startPoint y: 231, endPoint x: 2, endPoint y: 238, distance: 82.8
click at [2, 238] on div "Acompanhamento Acompanhe a situação das marcações correntes e finalizadas Relat…" at bounding box center [415, 163] width 831 height 435
click at [62, 211] on div "0202010384 - Dosagem de ferritina" at bounding box center [415, 213] width 786 height 9
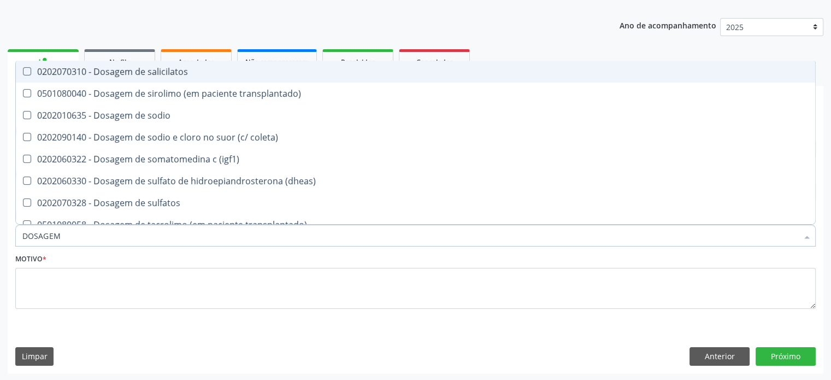
scroll to position [3595, 0]
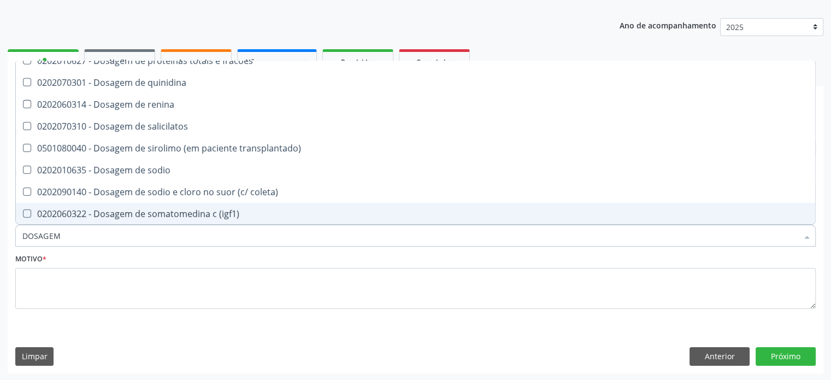
drag, startPoint x: 75, startPoint y: 238, endPoint x: 15, endPoint y: 232, distance: 59.9
click at [15, 232] on div "DOSAGEM" at bounding box center [415, 236] width 800 height 22
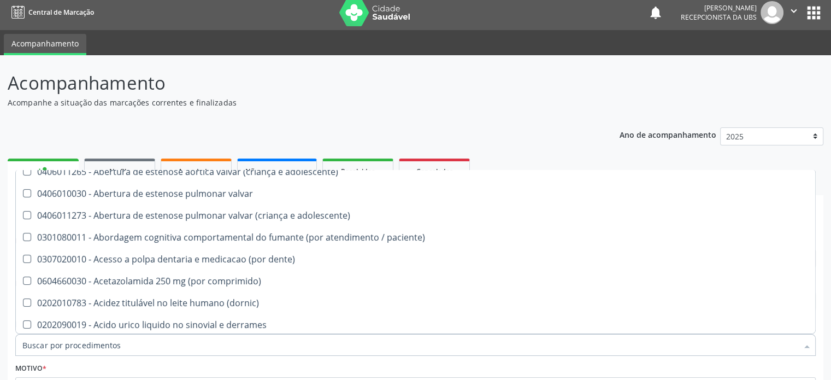
scroll to position [209, 0]
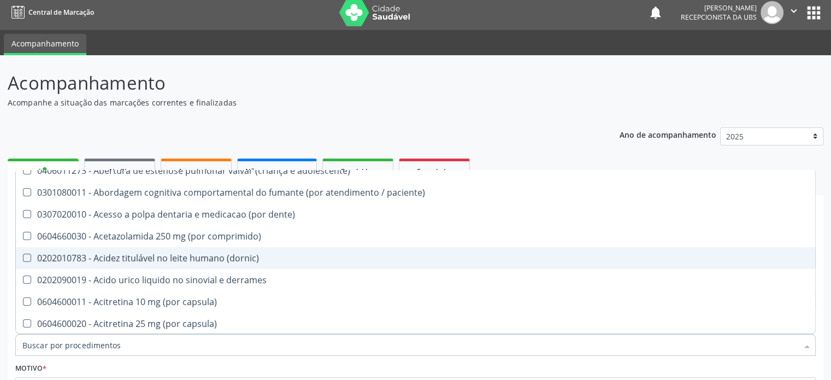
click at [422, 82] on p "Acompanhamento" at bounding box center [293, 82] width 571 height 27
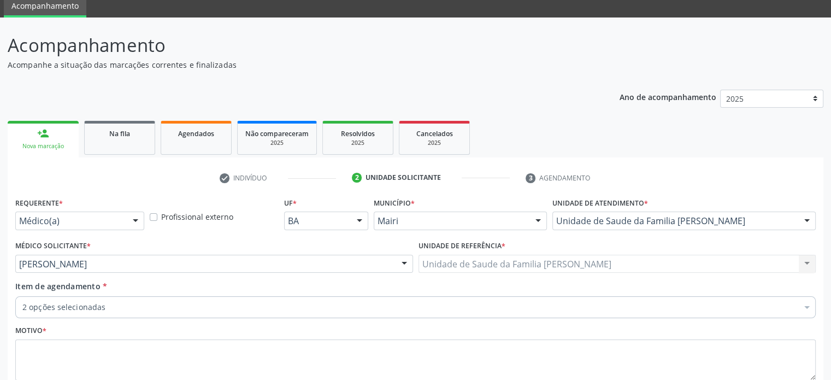
scroll to position [114, 0]
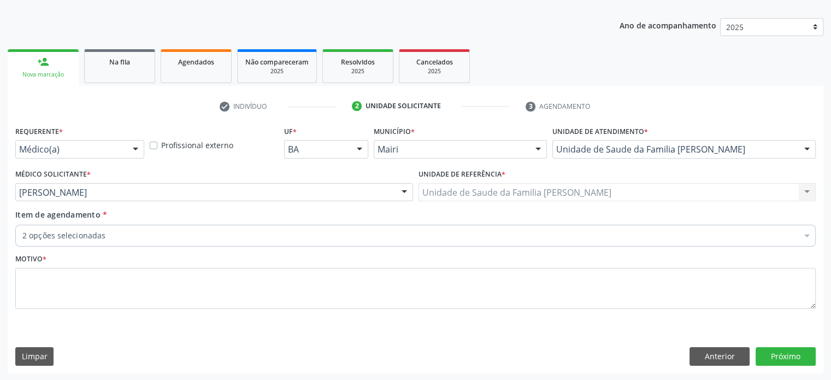
click at [809, 145] on div at bounding box center [807, 149] width 16 height 19
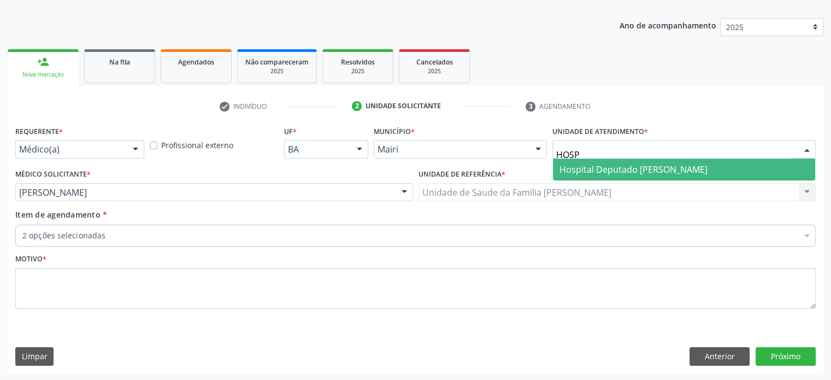
click at [708, 168] on span "Hospital Deputado [PERSON_NAME]" at bounding box center [634, 169] width 148 height 12
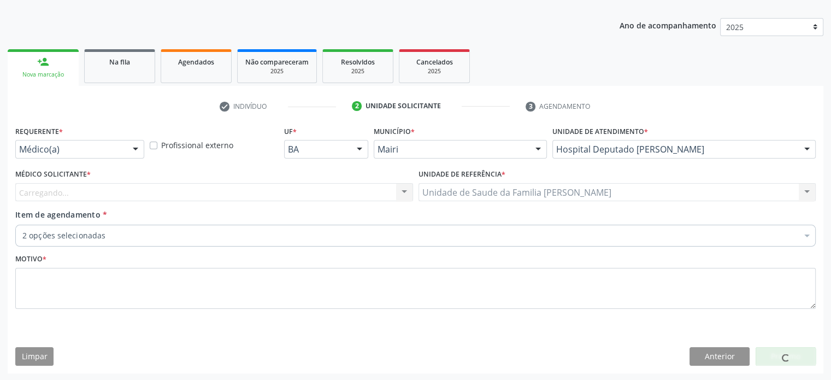
click at [83, 190] on div "Carregando... [PERSON_NAME] [PERSON_NAME] Nenhum resultado encontrado para: " "…" at bounding box center [214, 192] width 398 height 19
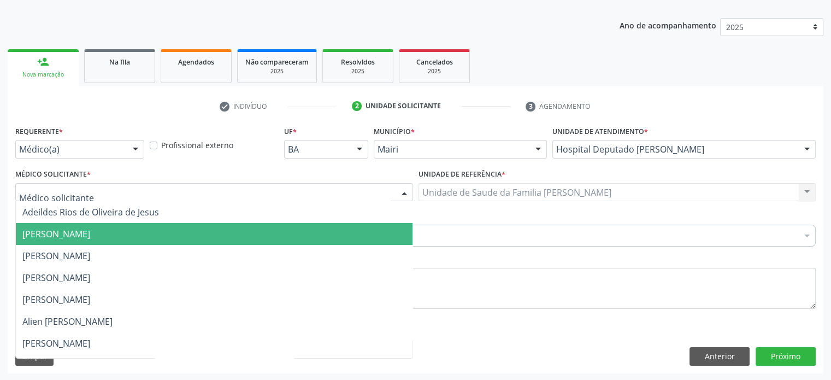
click at [89, 192] on div at bounding box center [214, 192] width 398 height 19
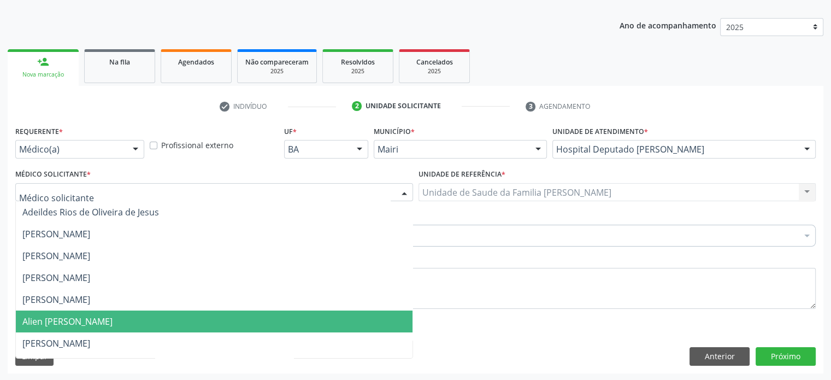
click at [78, 322] on span "Alien [PERSON_NAME]" at bounding box center [67, 321] width 90 height 12
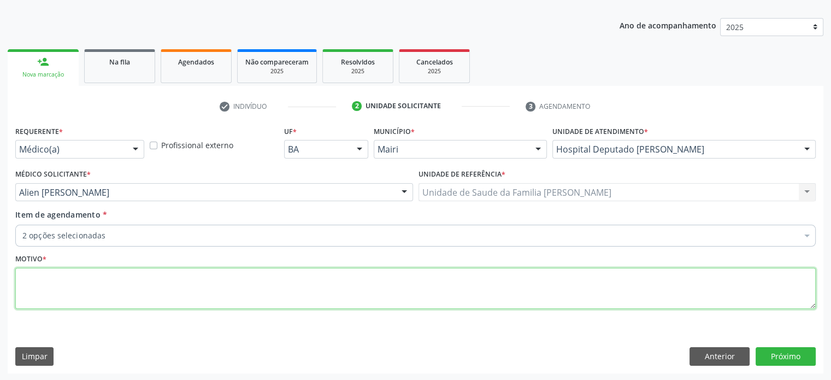
click at [43, 280] on textarea at bounding box center [415, 289] width 800 height 42
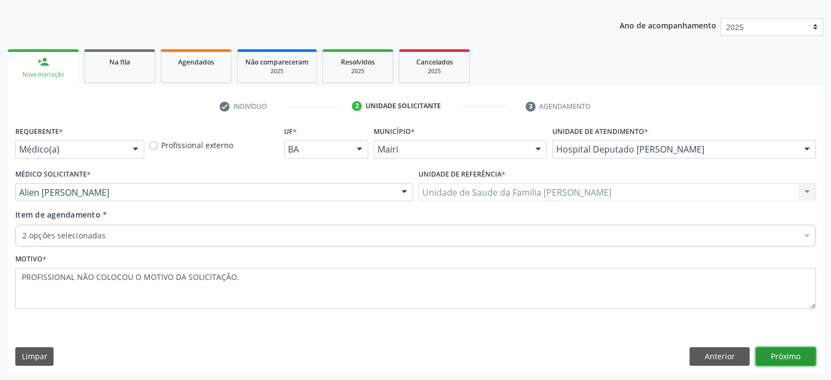
click at [798, 356] on button "Próximo" at bounding box center [786, 356] width 60 height 19
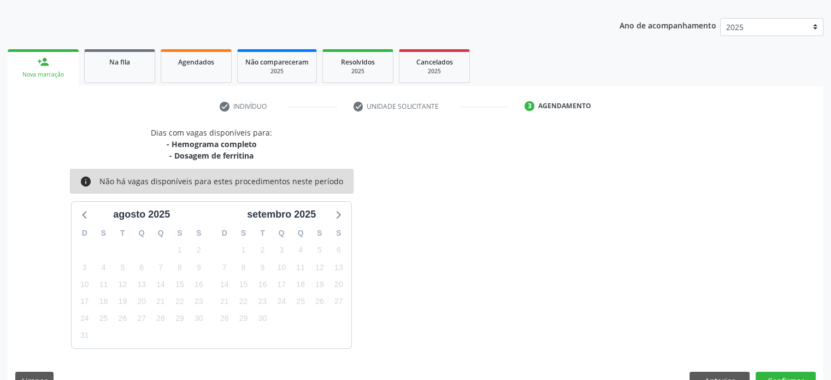
scroll to position [138, 0]
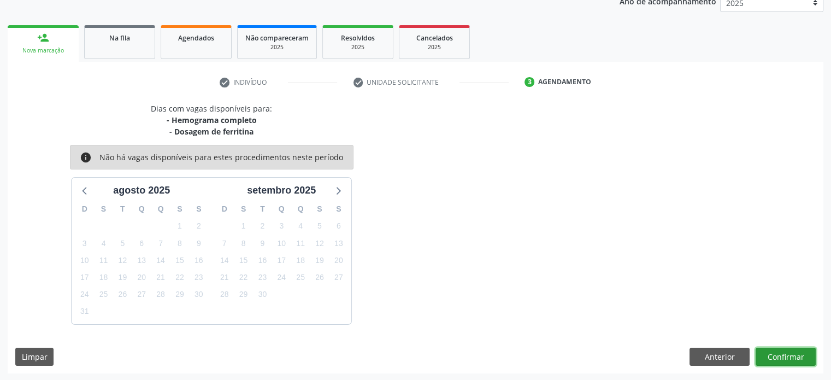
click at [788, 356] on button "Confirmar" at bounding box center [786, 357] width 60 height 19
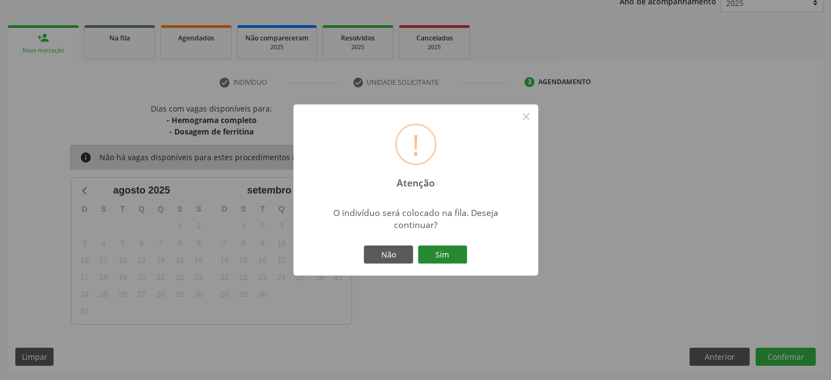
click at [433, 254] on button "Sim" at bounding box center [442, 254] width 49 height 19
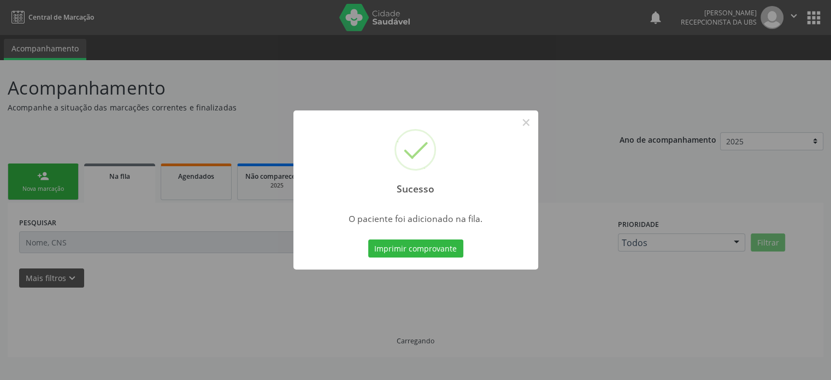
scroll to position [0, 0]
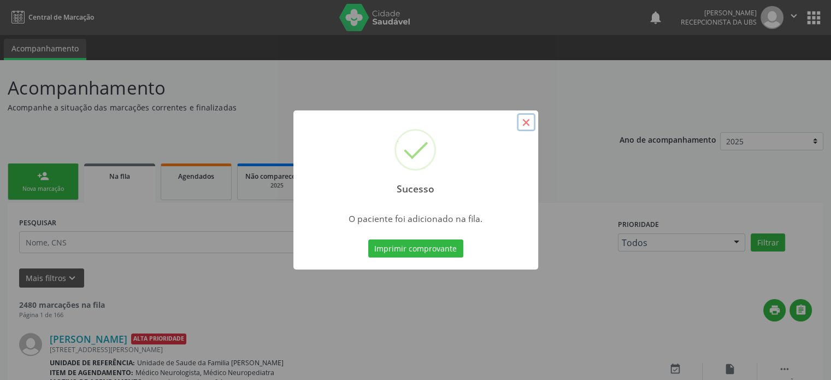
click at [527, 122] on button "×" at bounding box center [526, 122] width 19 height 19
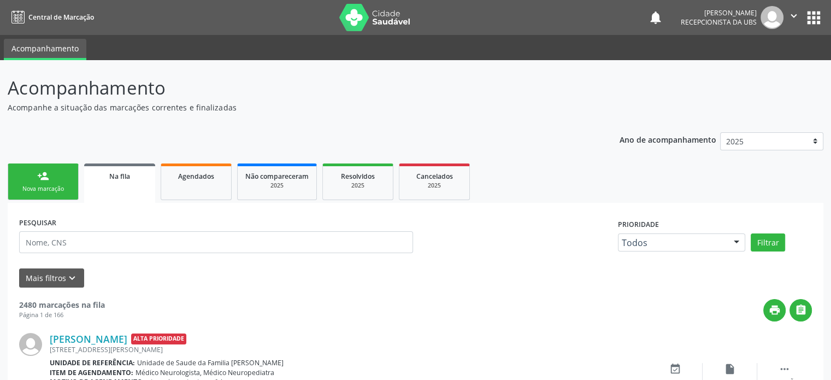
drag, startPoint x: 10, startPoint y: 86, endPoint x: 175, endPoint y: 83, distance: 164.5
click at [175, 83] on p "Acompanhamento" at bounding box center [293, 87] width 571 height 27
click at [172, 83] on p "Acompanhamento" at bounding box center [293, 87] width 571 height 27
drag, startPoint x: 8, startPoint y: 87, endPoint x: 234, endPoint y: 107, distance: 226.5
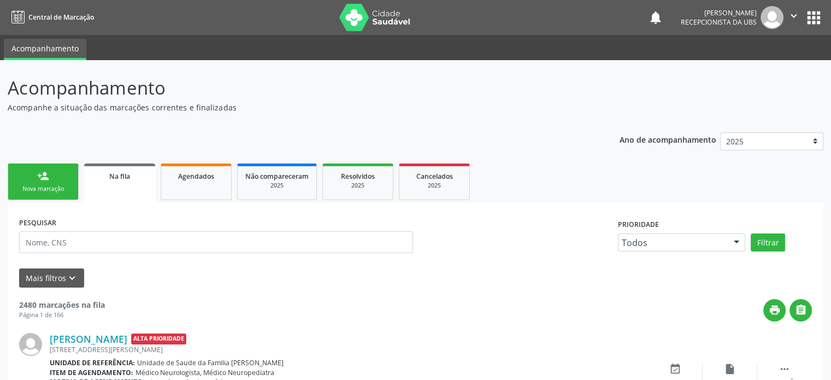
click at [234, 107] on div "Acompanhamento Acompanhe a situação das marcações correntes e finalizadas" at bounding box center [293, 93] width 571 height 39
click at [51, 185] on div "Nova marcação" at bounding box center [43, 189] width 55 height 8
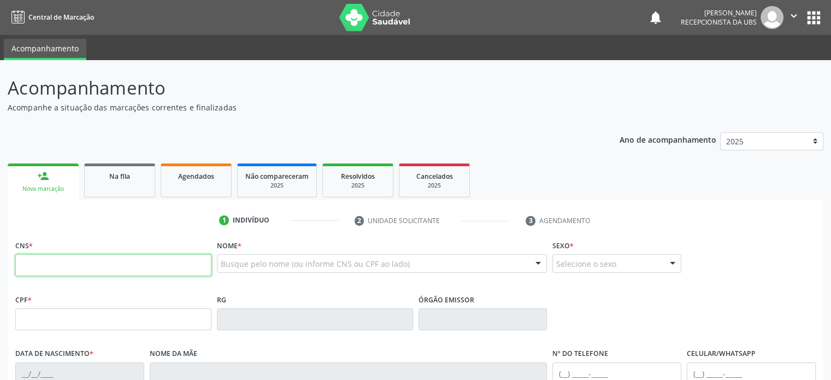
click at [58, 262] on input "text" at bounding box center [113, 265] width 196 height 22
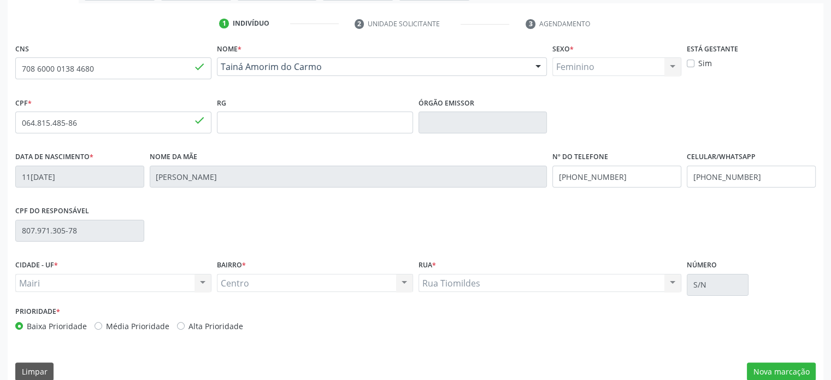
scroll to position [212, 0]
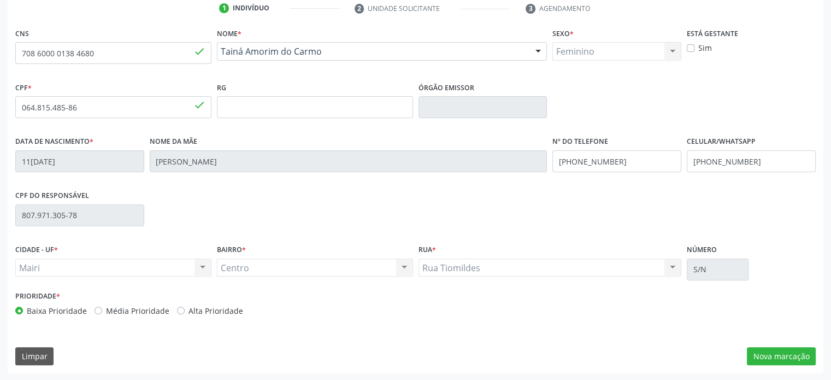
click at [202, 308] on label "Alta Prioridade" at bounding box center [216, 310] width 55 height 11
click at [185, 308] on input "Alta Prioridade" at bounding box center [181, 310] width 8 height 10
click at [133, 311] on label "Média Prioridade" at bounding box center [137, 310] width 63 height 11
click at [102, 311] on input "Média Prioridade" at bounding box center [99, 310] width 8 height 10
click at [793, 359] on button "Nova marcação" at bounding box center [781, 356] width 69 height 19
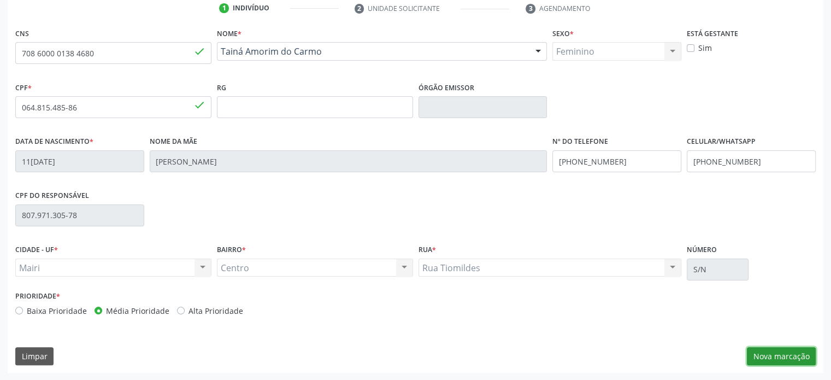
scroll to position [114, 0]
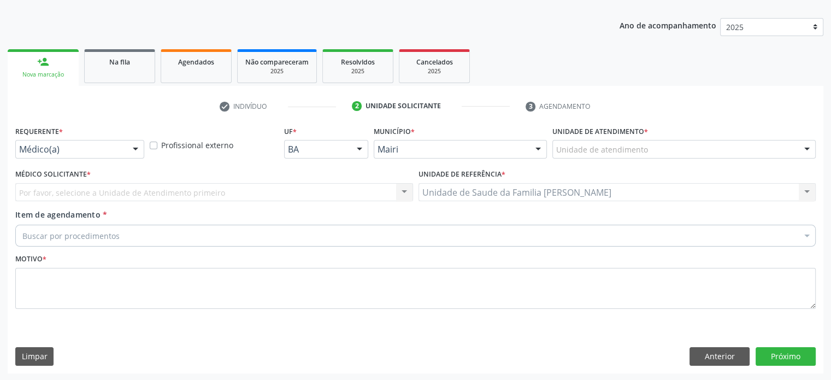
click at [133, 148] on div at bounding box center [135, 149] width 16 height 19
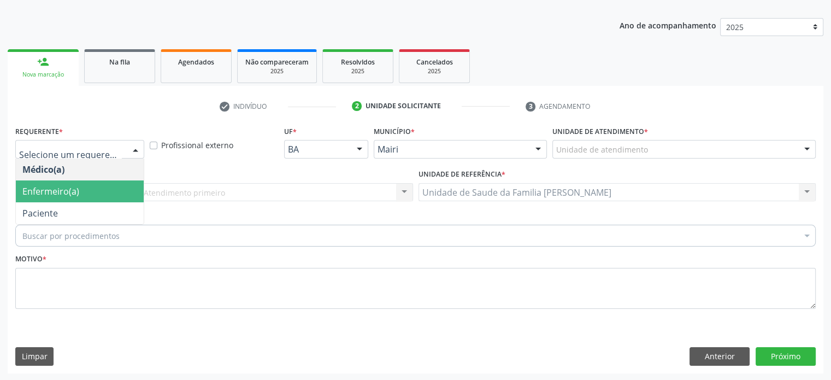
click at [106, 189] on span "Enfermeiro(a)" at bounding box center [80, 191] width 128 height 22
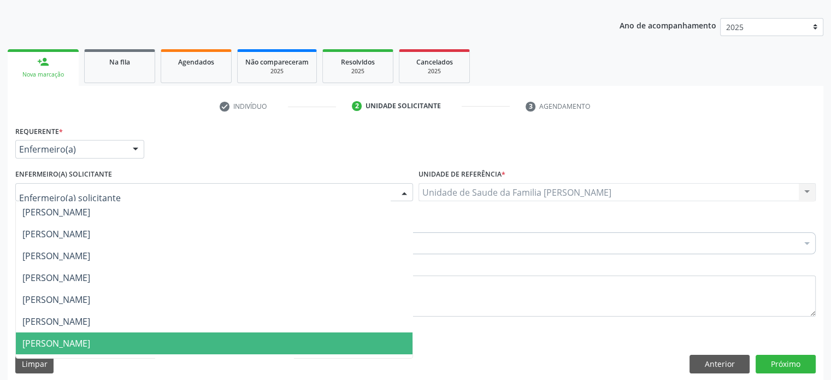
click at [87, 344] on span "[PERSON_NAME]" at bounding box center [56, 343] width 68 height 12
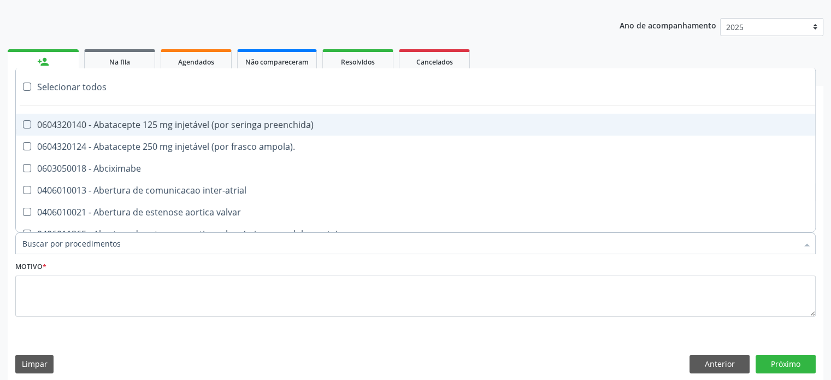
paste input "0205020143"
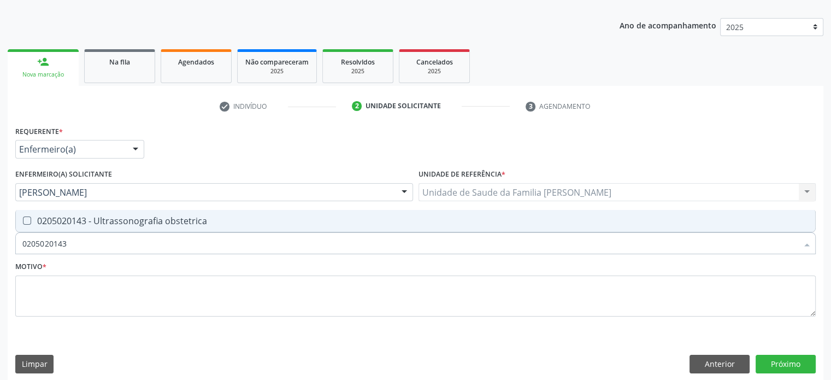
click at [167, 217] on div "0205020143 - Ultrassonografia obstetrica" at bounding box center [415, 220] width 786 height 9
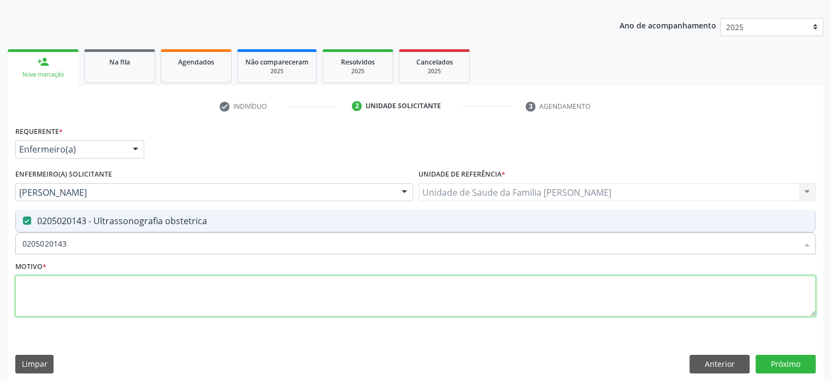
click at [43, 287] on textarea at bounding box center [415, 296] width 800 height 42
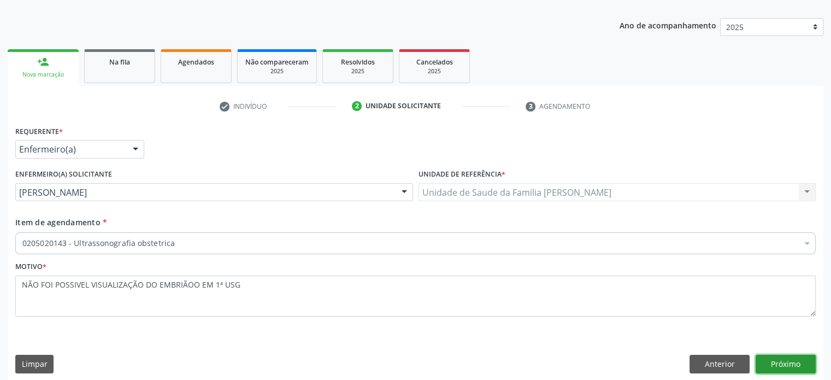
click at [786, 362] on button "Próximo" at bounding box center [786, 364] width 60 height 19
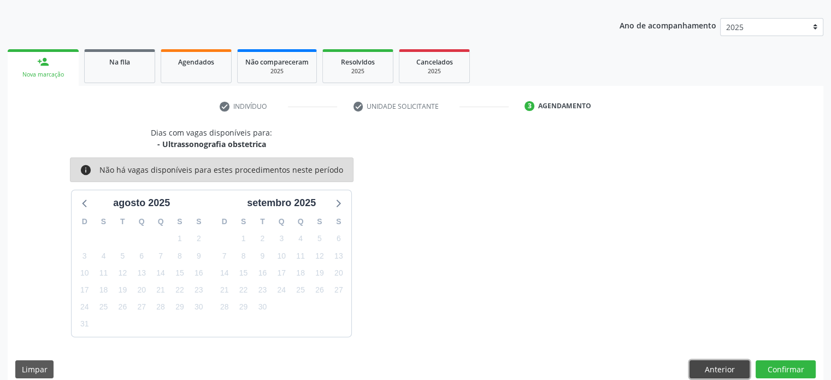
click at [722, 365] on button "Anterior" at bounding box center [720, 369] width 60 height 19
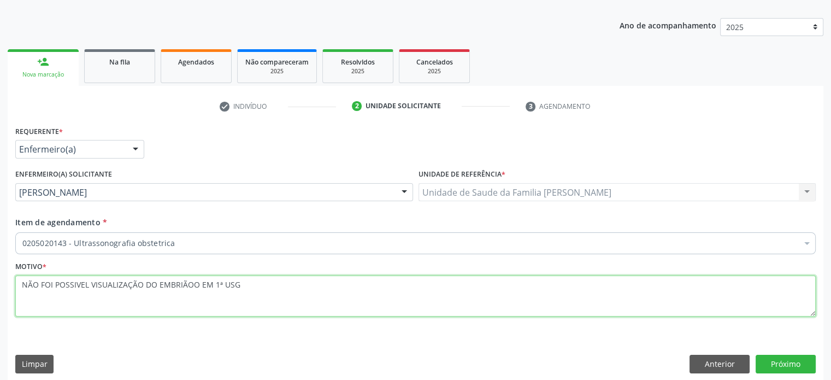
click at [252, 286] on textarea "NÃO FOI POSSIVEL VISUALIZAÇÃO DO EMBRIÃOO EM 1ª USG" at bounding box center [415, 296] width 800 height 42
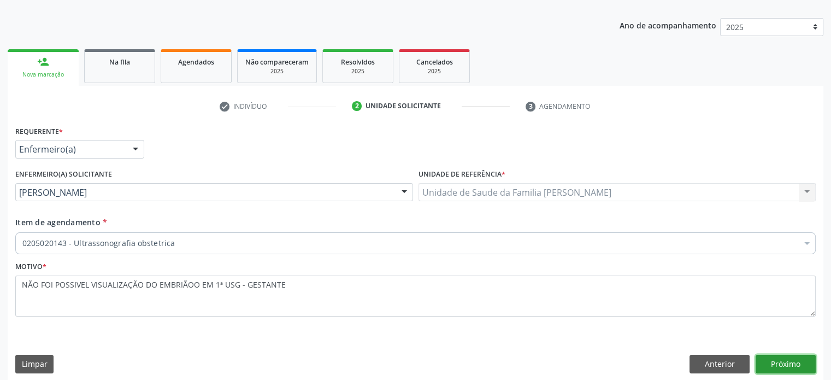
click at [798, 364] on button "Próximo" at bounding box center [786, 364] width 60 height 19
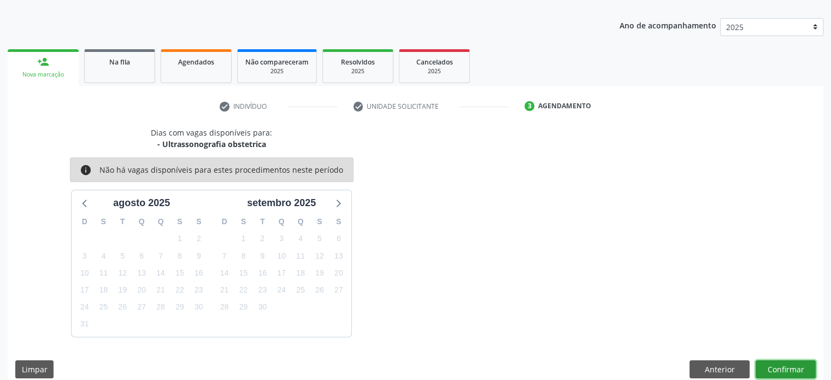
click at [789, 364] on button "Confirmar" at bounding box center [786, 369] width 60 height 19
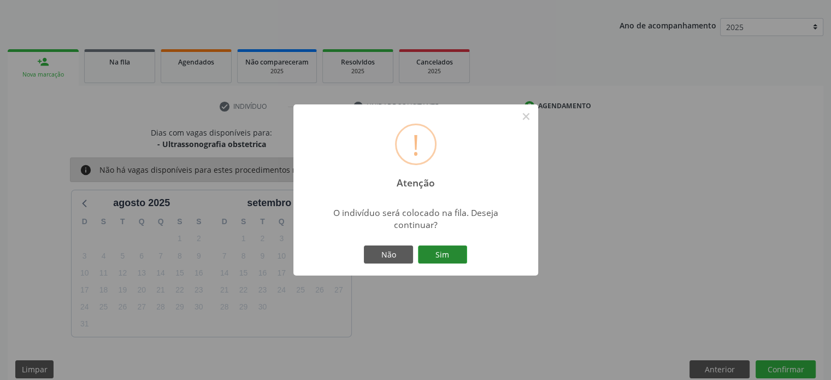
click at [446, 253] on button "Sim" at bounding box center [442, 254] width 49 height 19
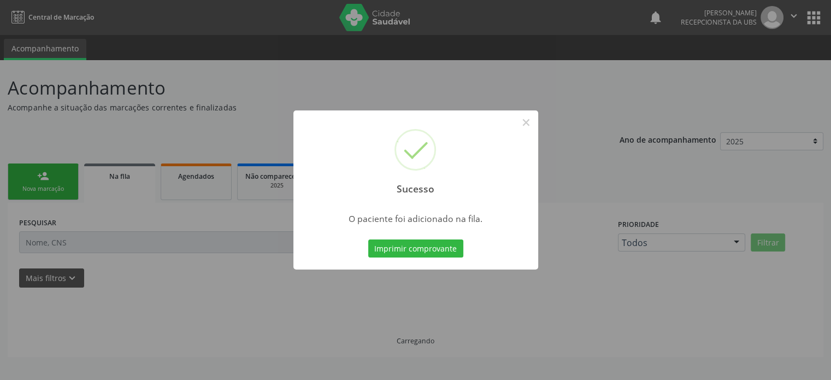
scroll to position [0, 0]
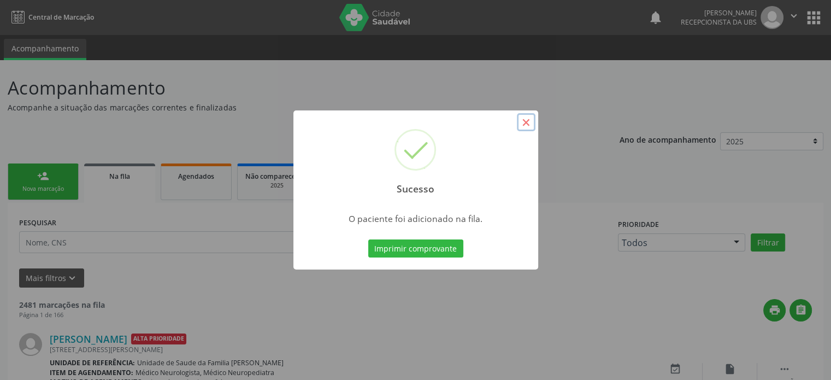
click at [525, 122] on button "×" at bounding box center [526, 122] width 19 height 19
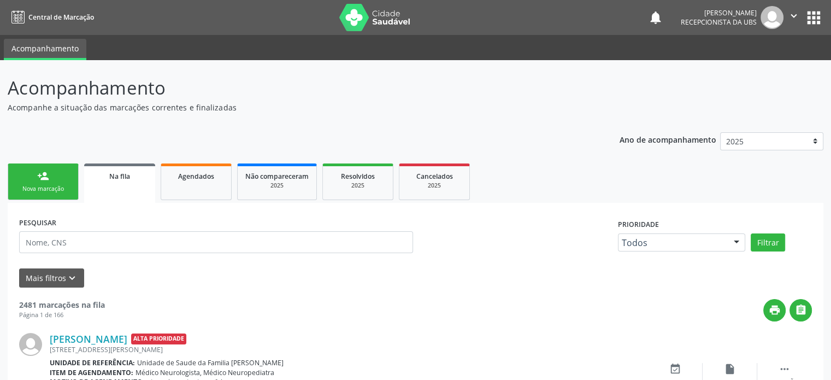
click at [45, 185] on div "Nova marcação" at bounding box center [43, 189] width 55 height 8
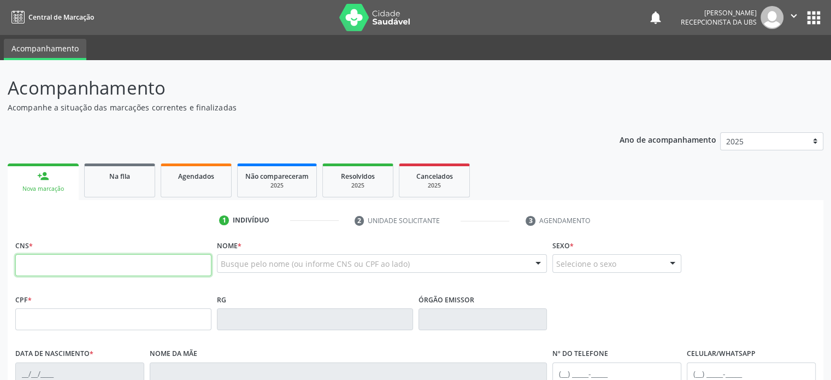
click at [55, 263] on input "text" at bounding box center [113, 265] width 196 height 22
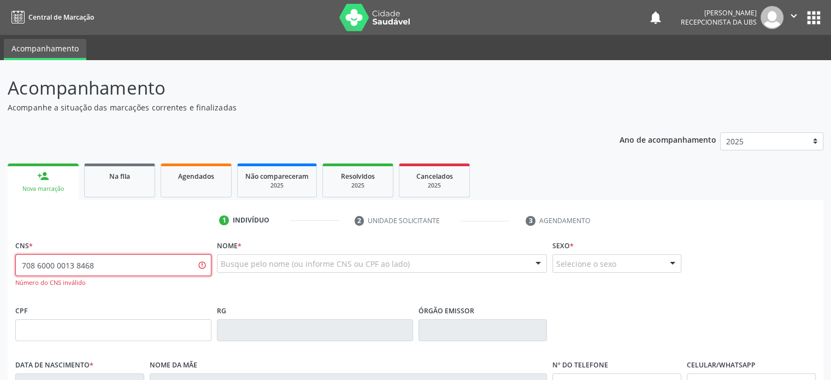
click at [63, 262] on input "708 6000 0013 8468" at bounding box center [113, 265] width 196 height 22
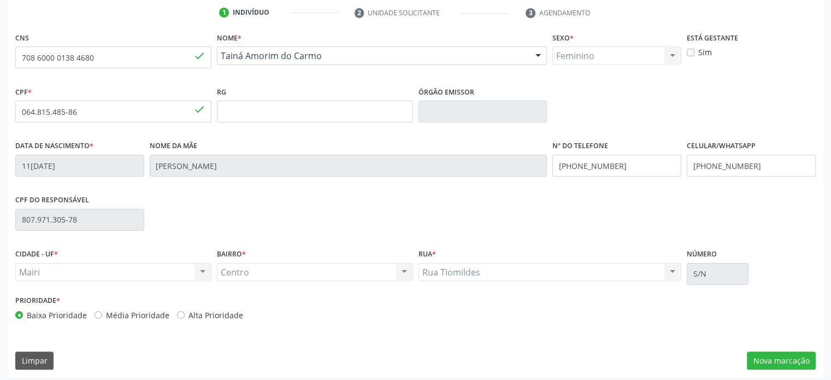
scroll to position [212, 0]
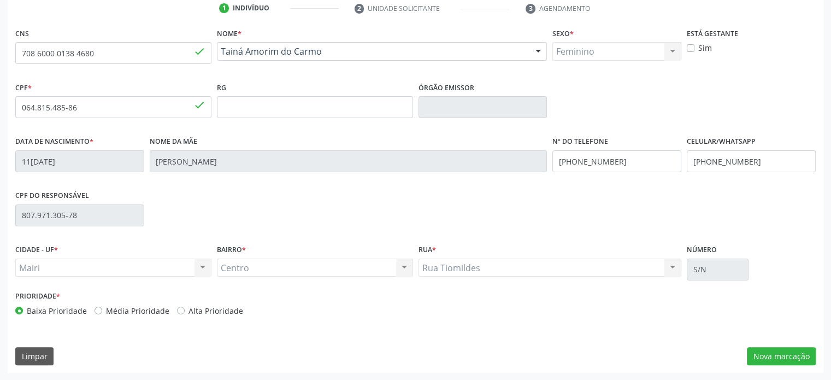
click at [116, 311] on label "Média Prioridade" at bounding box center [137, 310] width 63 height 11
click at [102, 311] on input "Média Prioridade" at bounding box center [99, 310] width 8 height 10
click at [790, 357] on button "Nova marcação" at bounding box center [781, 356] width 69 height 19
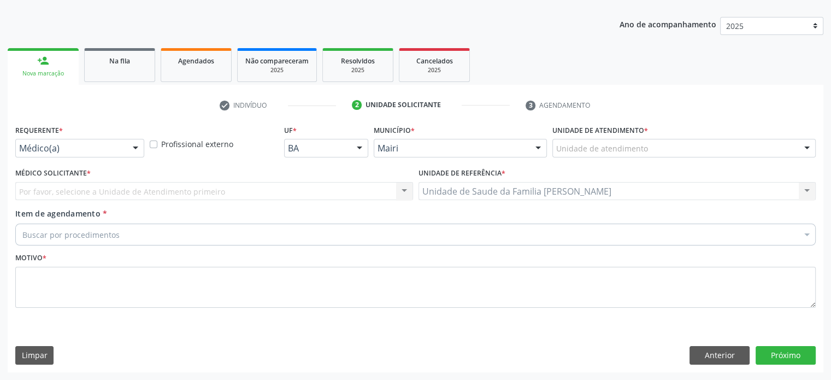
scroll to position [114, 0]
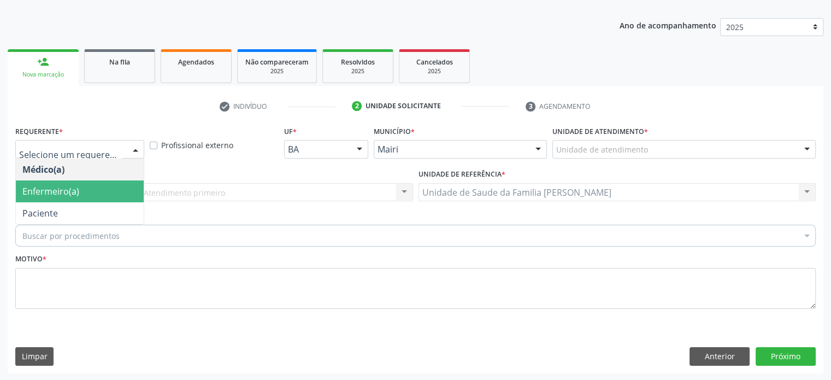
click at [92, 187] on span "Enfermeiro(a)" at bounding box center [80, 191] width 128 height 22
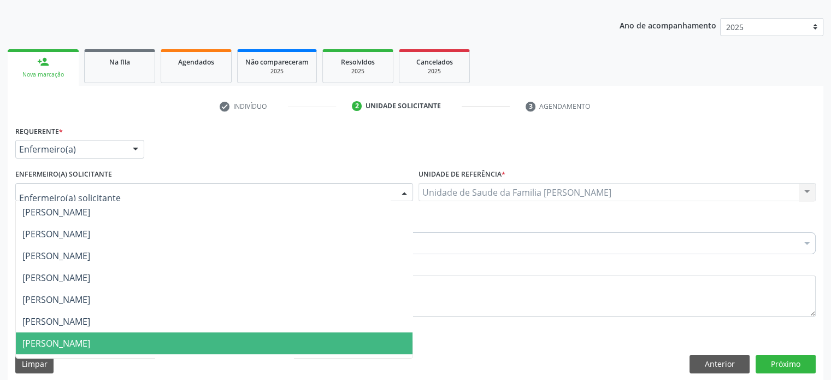
click at [90, 338] on span "[PERSON_NAME]" at bounding box center [56, 343] width 68 height 12
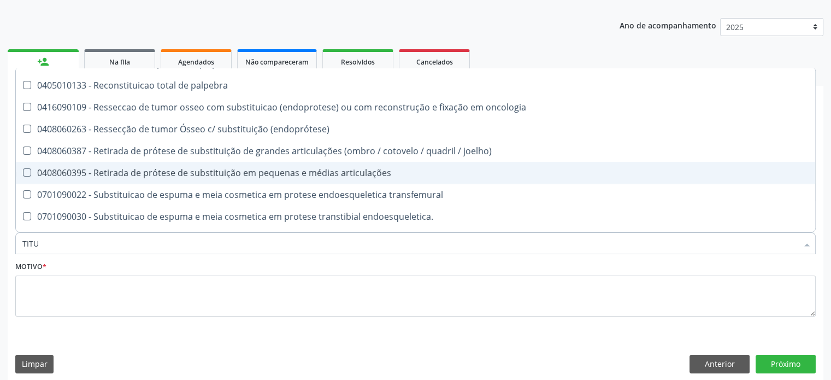
scroll to position [240, 0]
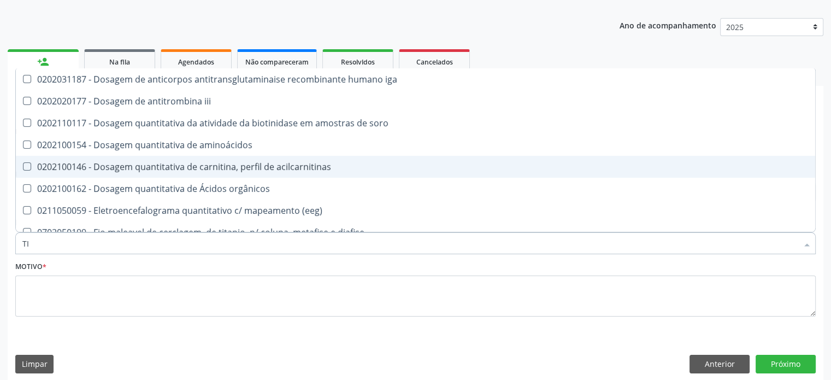
type input "T"
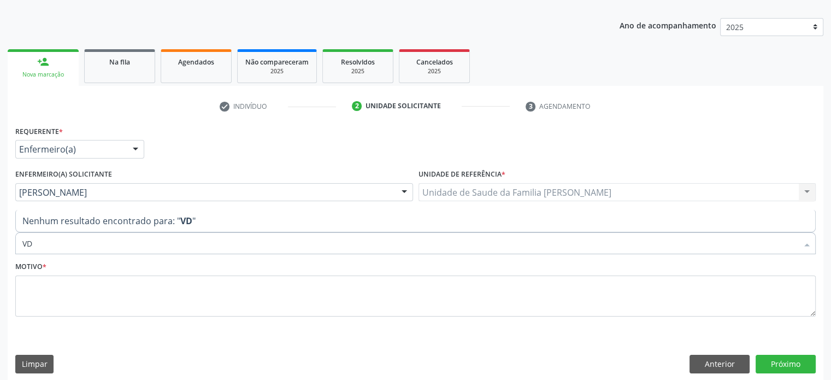
scroll to position [0, 0]
type input "V"
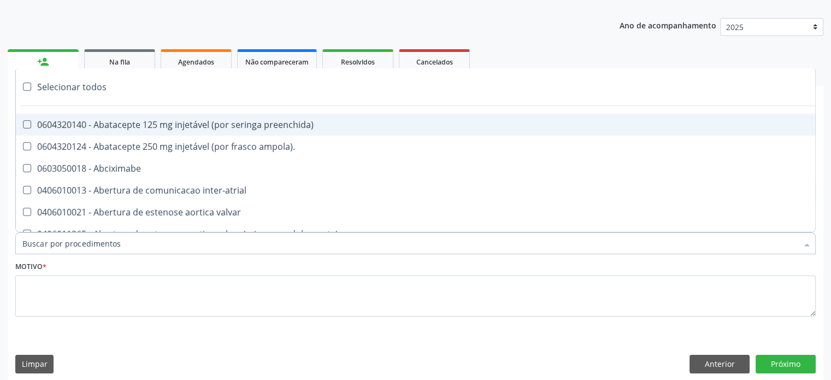
paste input "0202031110"
type input "0202031110"
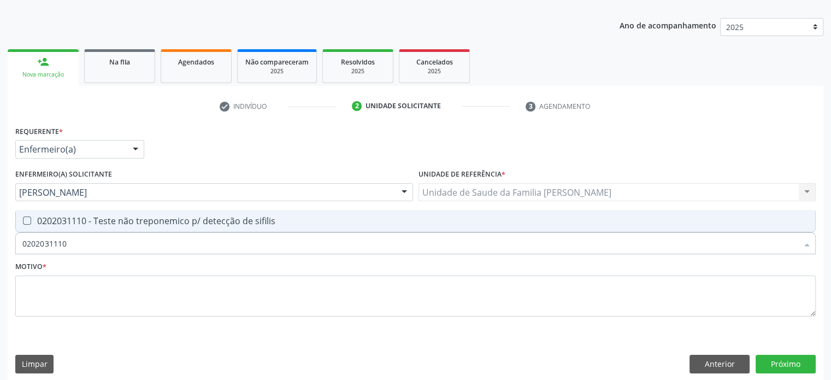
click at [28, 219] on sifilis at bounding box center [27, 220] width 8 height 8
click at [23, 219] on sifilis "checkbox" at bounding box center [19, 220] width 7 height 7
checkbox sifilis "true"
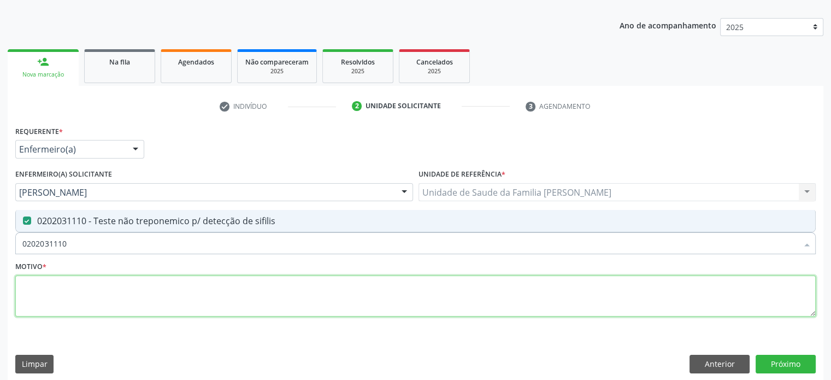
click at [28, 281] on textarea at bounding box center [415, 296] width 800 height 42
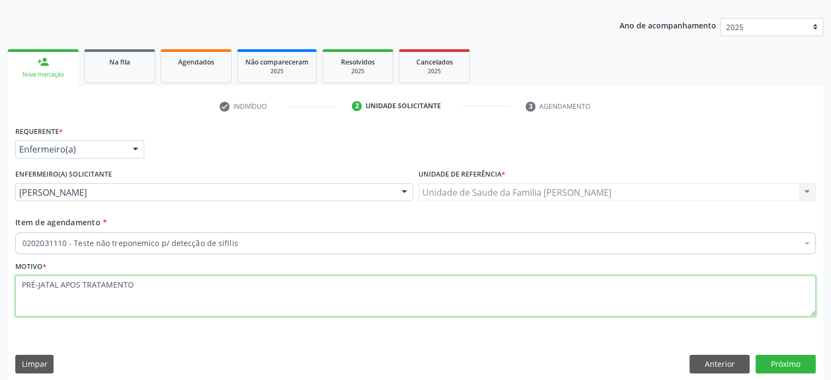
click at [39, 284] on textarea "PRÉ-JATAL APOS TRATAMENTO" at bounding box center [415, 296] width 800 height 42
click at [61, 285] on textarea "PRÉ-NATAL APOS TRATAMENTO" at bounding box center [415, 296] width 800 height 42
click at [79, 284] on textarea "PRÉ-NATAL APOS TRATAMENTO" at bounding box center [415, 296] width 800 height 42
click at [151, 282] on textarea "PRÉ-NATAL APÓS TRATAMENTO" at bounding box center [415, 296] width 800 height 42
type textarea "PRÉ-NATAL APÓS TRATAMENTO - GESTANTE"
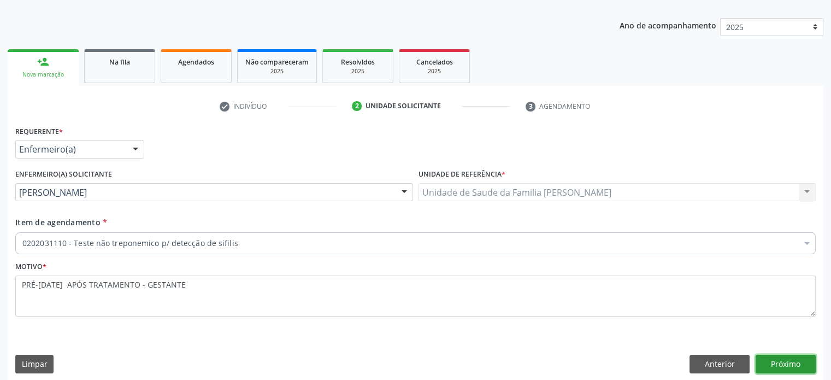
click at [798, 365] on button "Próximo" at bounding box center [786, 364] width 60 height 19
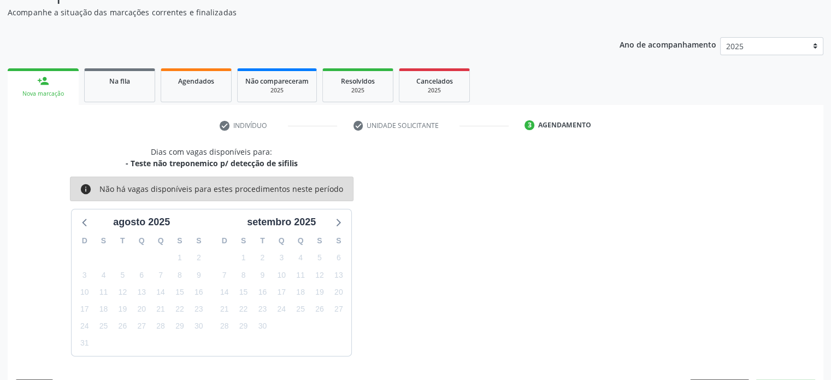
scroll to position [114, 0]
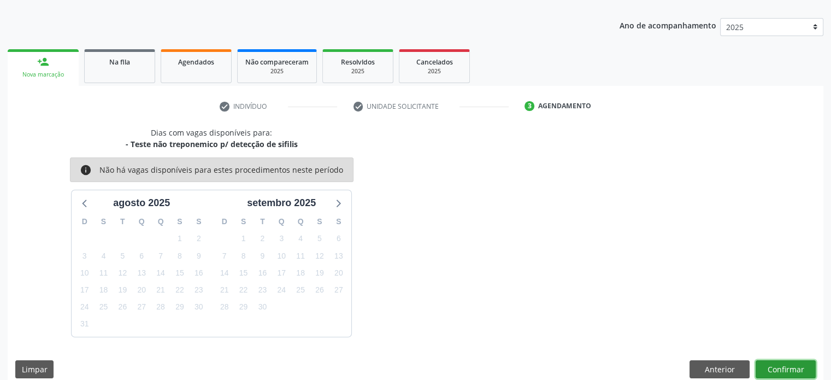
click at [785, 367] on button "Confirmar" at bounding box center [786, 369] width 60 height 19
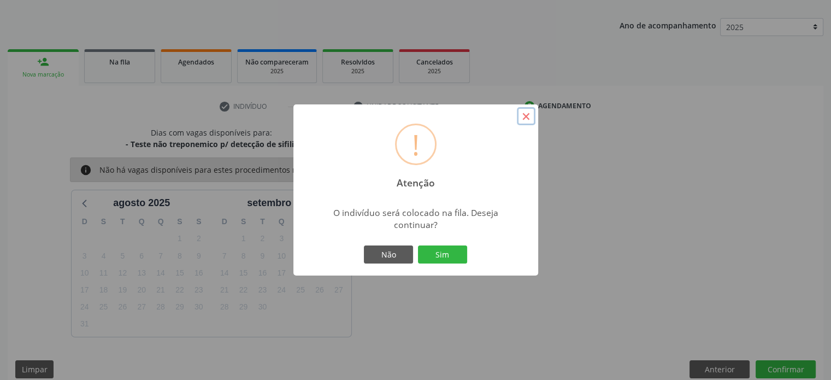
click at [527, 116] on button "×" at bounding box center [526, 116] width 19 height 19
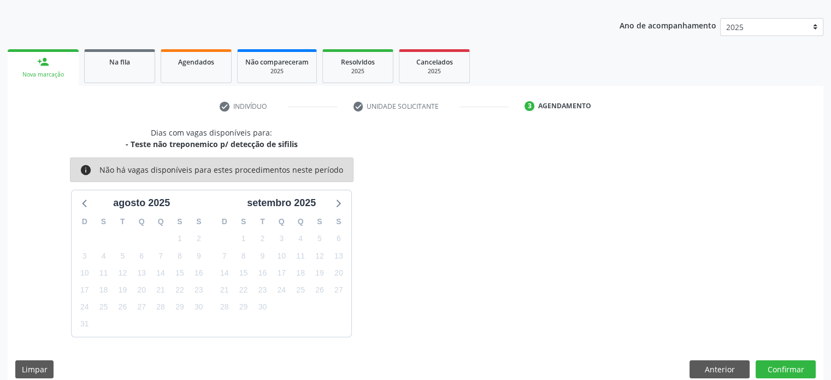
click at [54, 72] on div "Nova marcação" at bounding box center [43, 74] width 56 height 8
click at [780, 363] on button "Confirmar" at bounding box center [786, 369] width 60 height 19
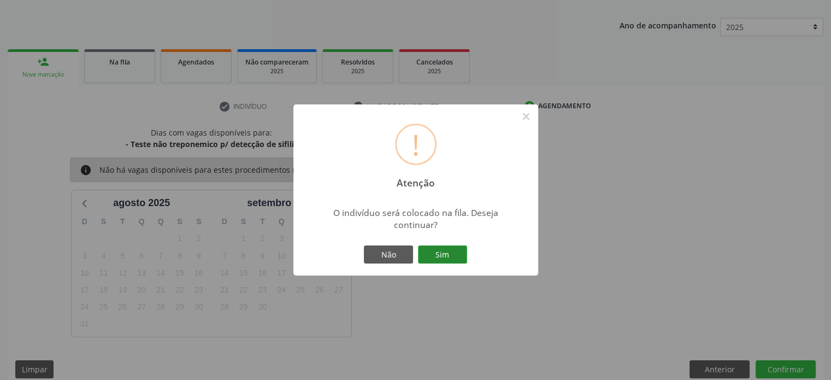
click at [460, 250] on button "Sim" at bounding box center [442, 254] width 49 height 19
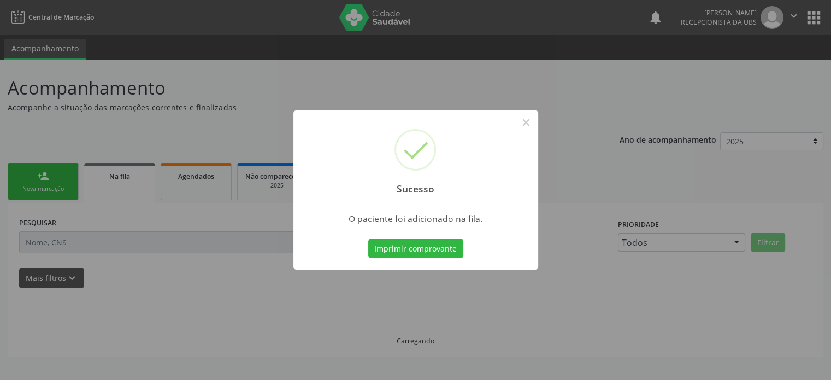
scroll to position [0, 0]
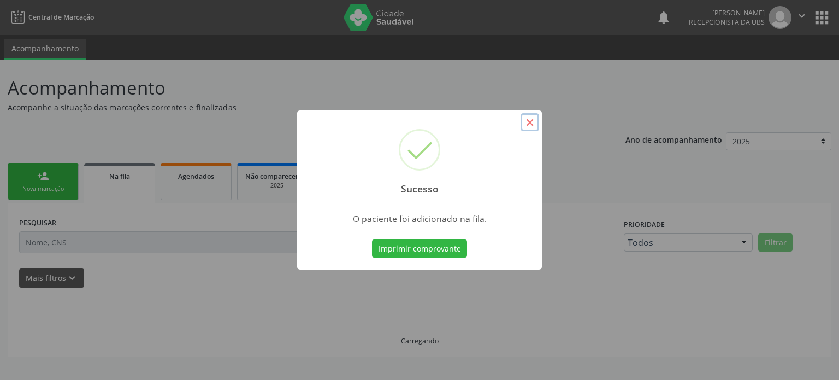
click at [529, 126] on button "×" at bounding box center [530, 122] width 19 height 19
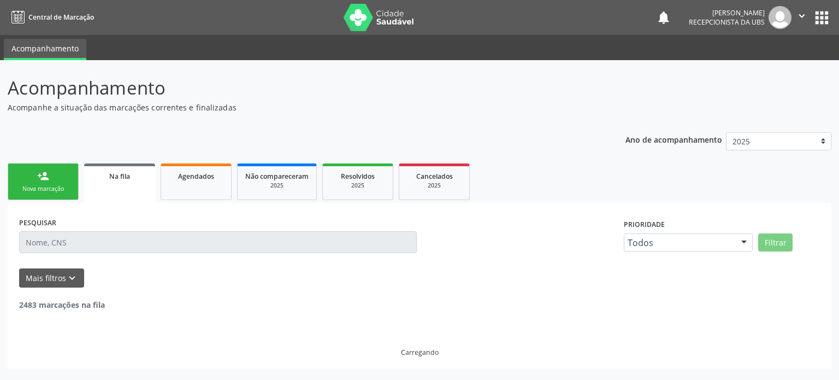
click at [54, 185] on div "Nova marcação" at bounding box center [43, 189] width 55 height 8
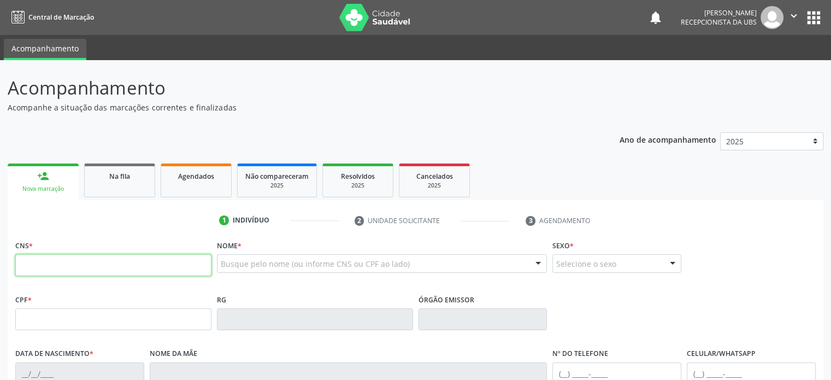
click at [52, 262] on input "text" at bounding box center [113, 265] width 196 height 22
type input "708 6000 0138 4680"
type input "064.815.485-86"
type input "11[DATE]"
type input "[PERSON_NAME]"
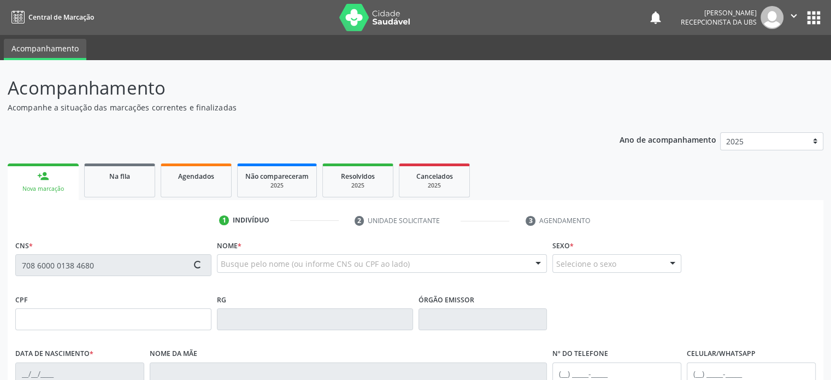
type input "[PHONE_NUMBER]"
type input "807.971.305-78"
type input "S/N"
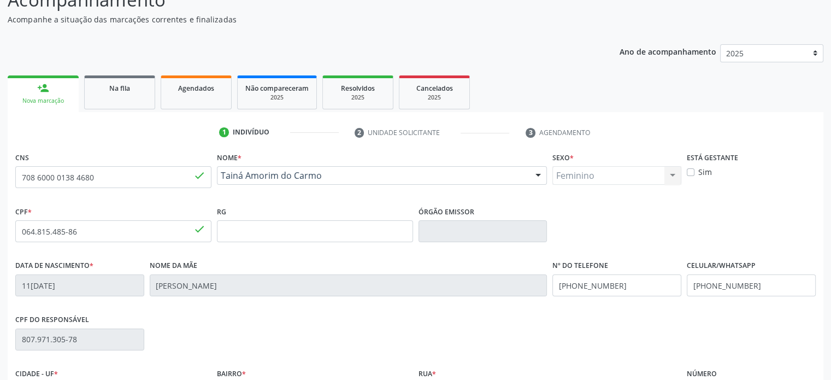
scroll to position [212, 0]
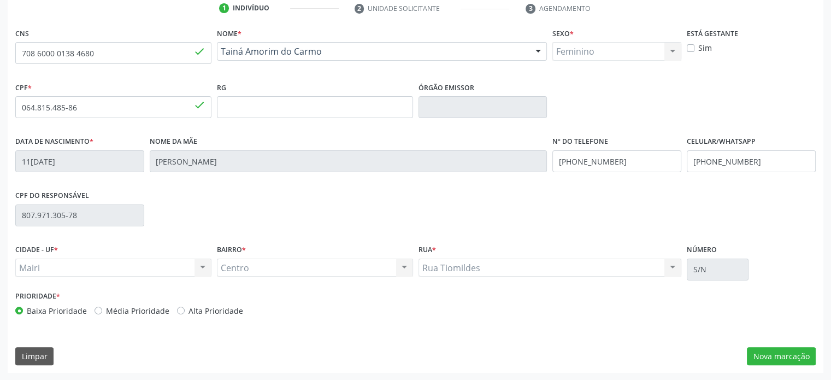
click at [114, 312] on label "Média Prioridade" at bounding box center [137, 310] width 63 height 11
click at [102, 312] on input "Média Prioridade" at bounding box center [99, 310] width 8 height 10
radio input "true"
click at [797, 356] on button "Nova marcação" at bounding box center [781, 356] width 69 height 19
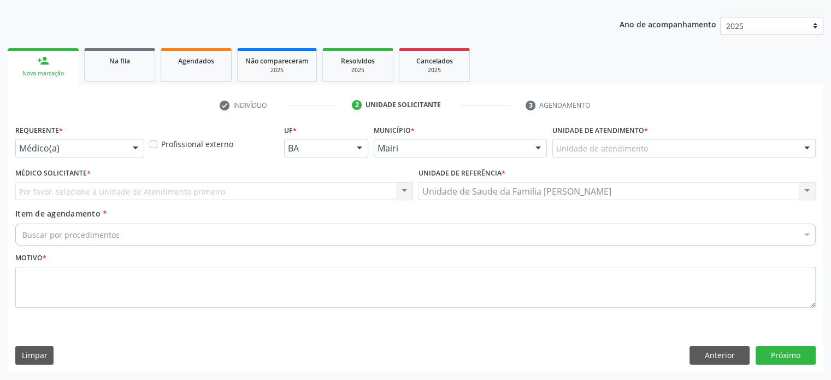
scroll to position [114, 0]
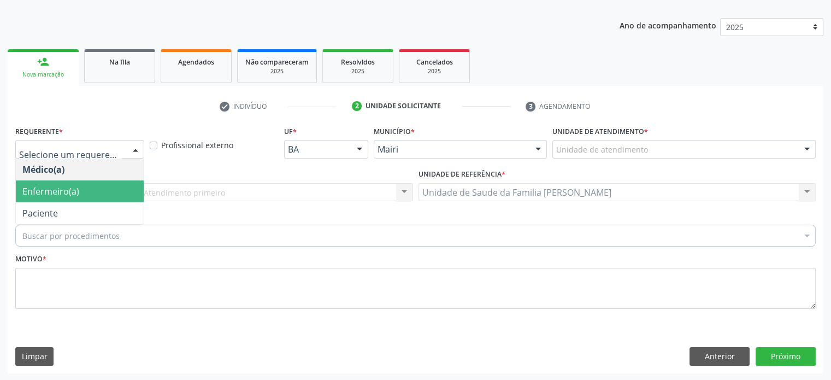
click at [94, 191] on span "Enfermeiro(a)" at bounding box center [80, 191] width 128 height 22
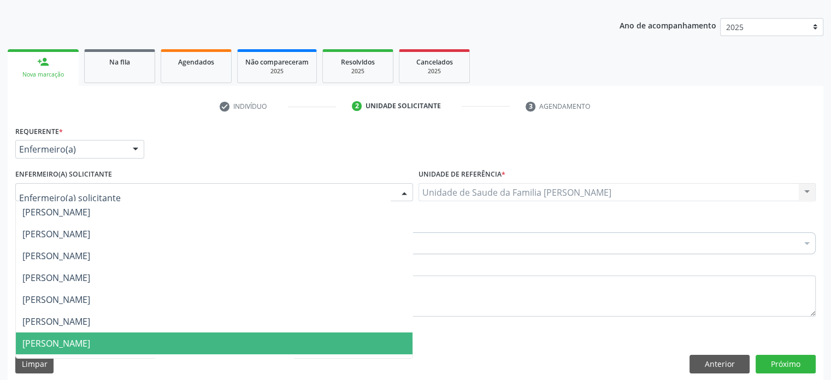
click at [73, 345] on span "[PERSON_NAME]" at bounding box center [56, 343] width 68 height 12
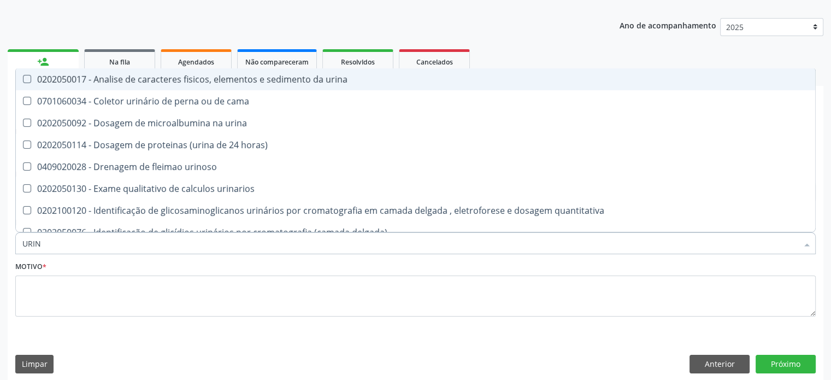
type input "URINA"
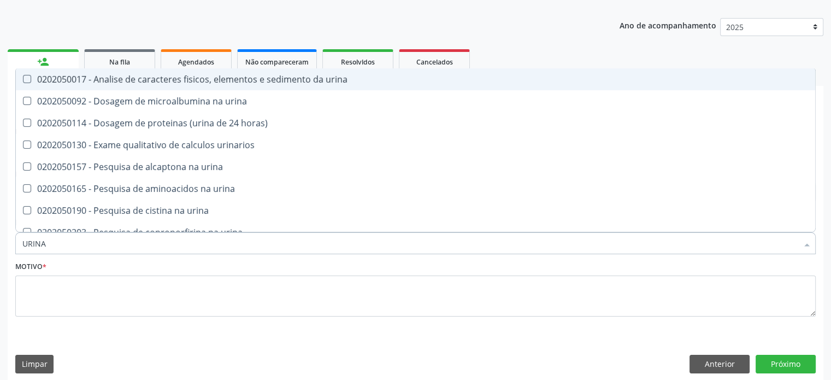
click at [143, 80] on div "0202050017 - Analise de caracteres fisicos, elementos e sedimento da urina" at bounding box center [415, 79] width 786 height 9
checkbox urina "true"
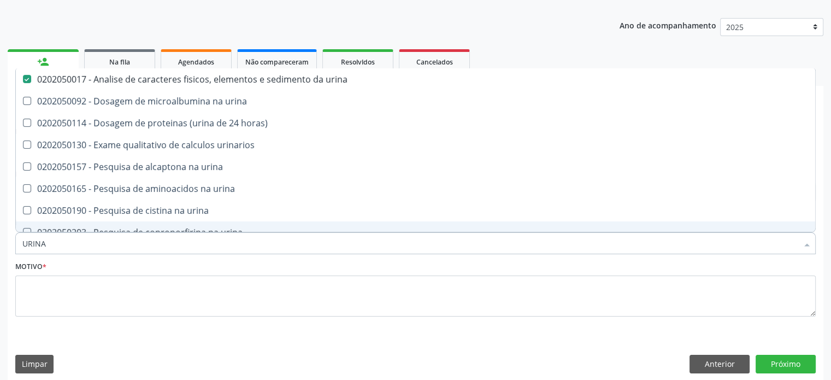
drag, startPoint x: 79, startPoint y: 244, endPoint x: 12, endPoint y: 244, distance: 66.7
click at [13, 244] on div "Item de agendamento * URINA Desfazer seleção 0202050017 - Analise de caracteres…" at bounding box center [416, 237] width 806 height 42
type input "U"
checkbox urina "false"
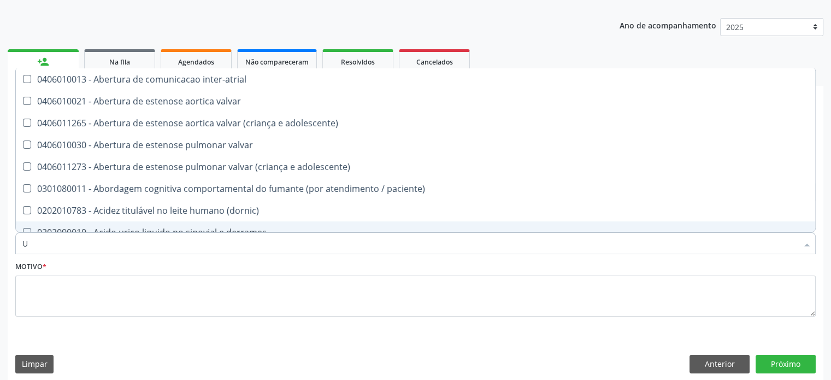
type input "UR"
checkbox fenilcetonuria "true"
checkbox urina "false"
type input "URO"
checkbox urina "false"
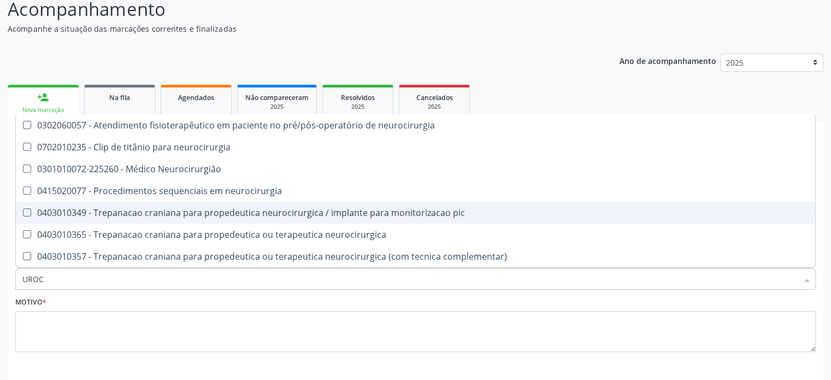
scroll to position [122, 0]
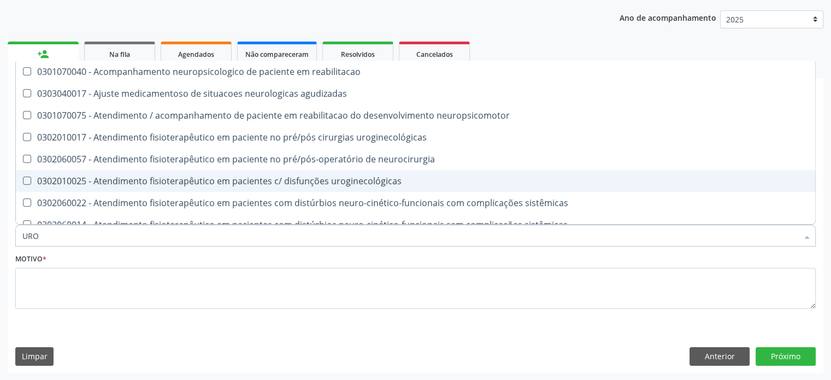
type input "UR"
checkbox urostomizados "true"
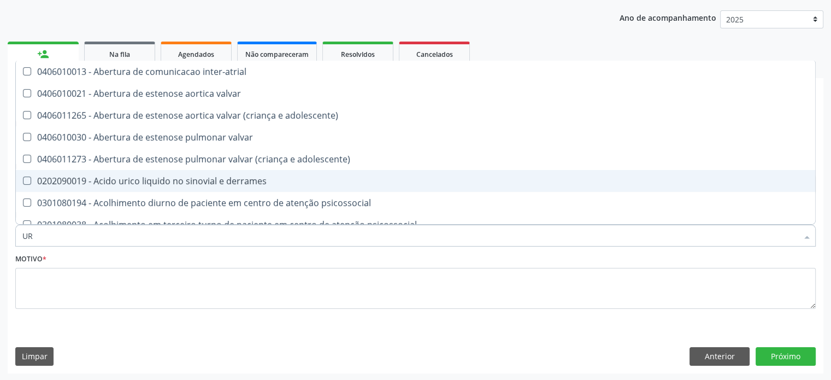
type input "U"
checkbox urina "false"
checkbox urostomizados "true"
checkbox urina "false"
checkbox pontos "true"
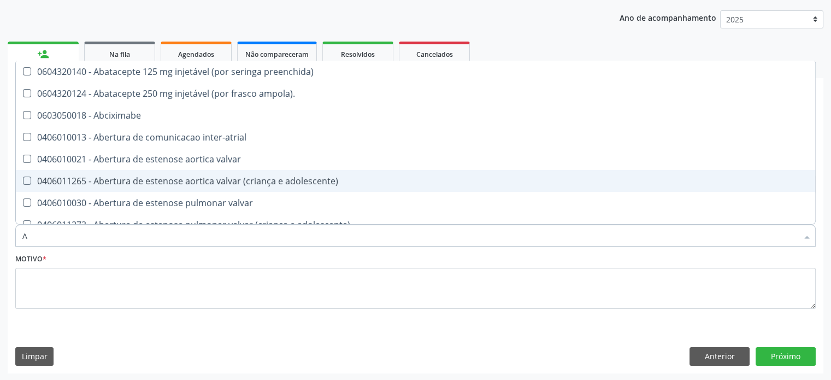
type input "AN"
checkbox quadril "true"
checkbox urina "false"
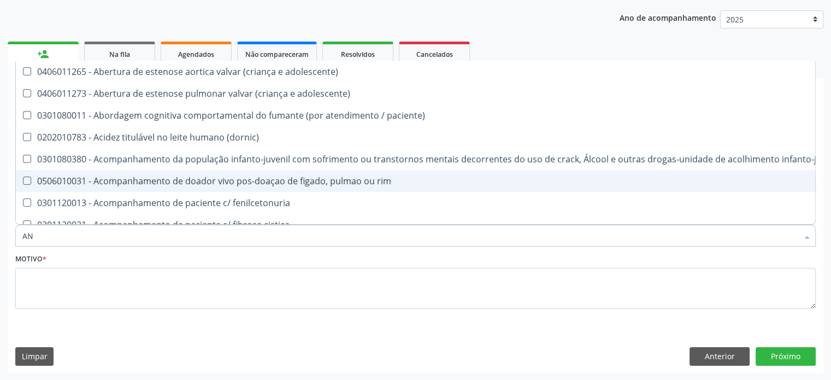
type input "ANT"
checkbox urina "false"
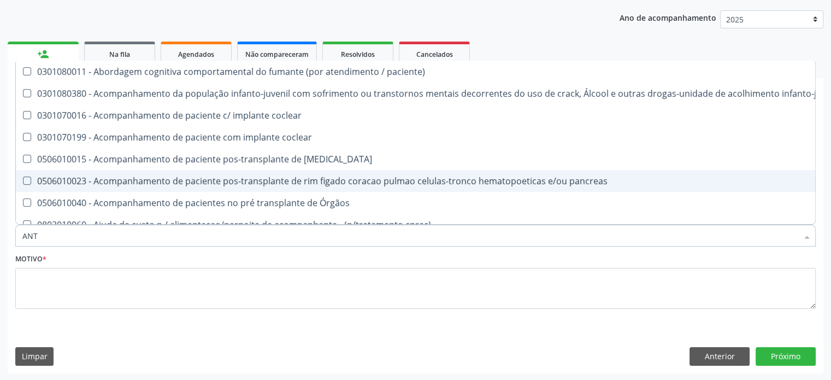
type input "ANTI"
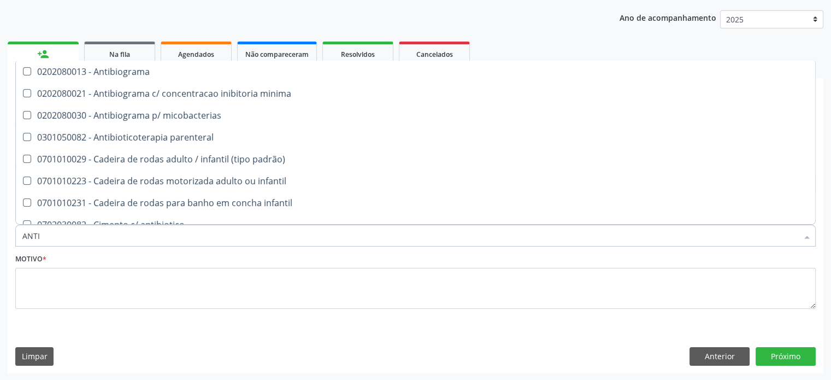
scroll to position [0, 0]
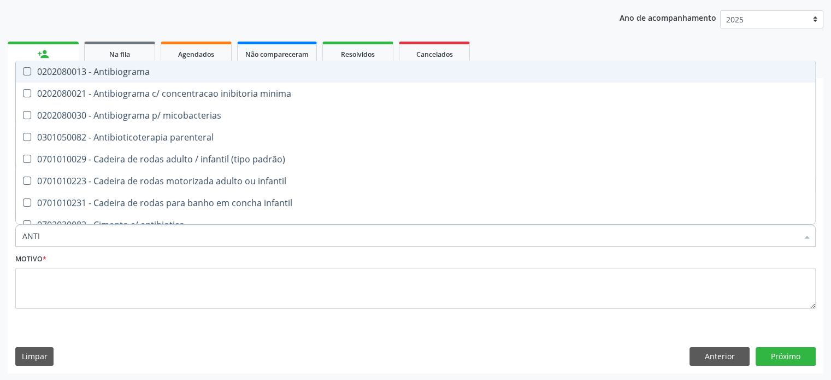
click at [76, 69] on div "0202080013 - Antibiograma" at bounding box center [415, 71] width 786 height 9
checkbox Antibiograma "true"
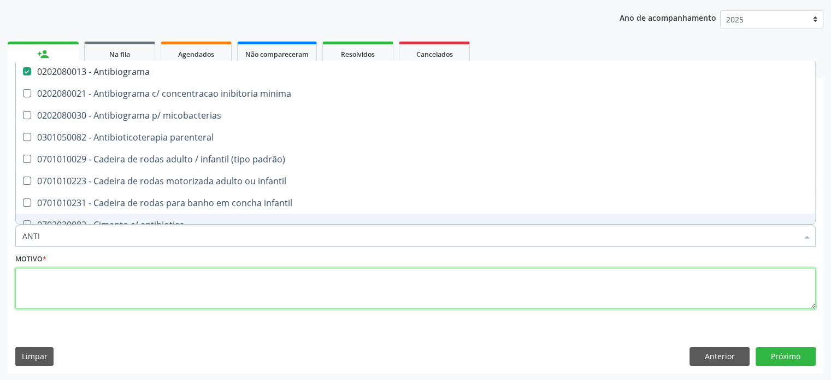
click at [76, 285] on textarea at bounding box center [415, 289] width 800 height 42
checkbox minima "true"
checkbox micobacterias "true"
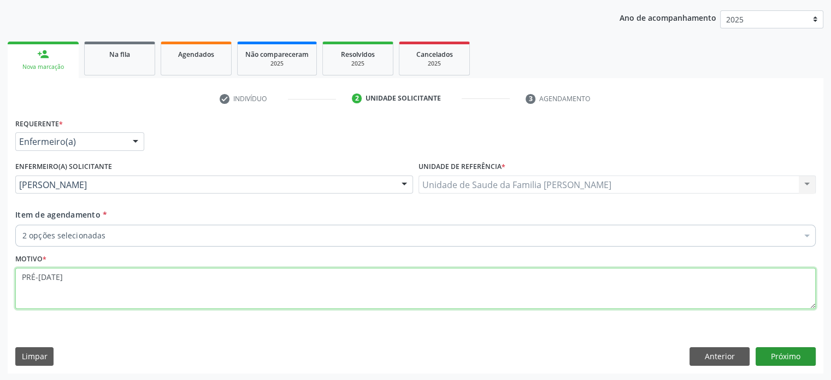
type textarea "PRÉ-NATAL"
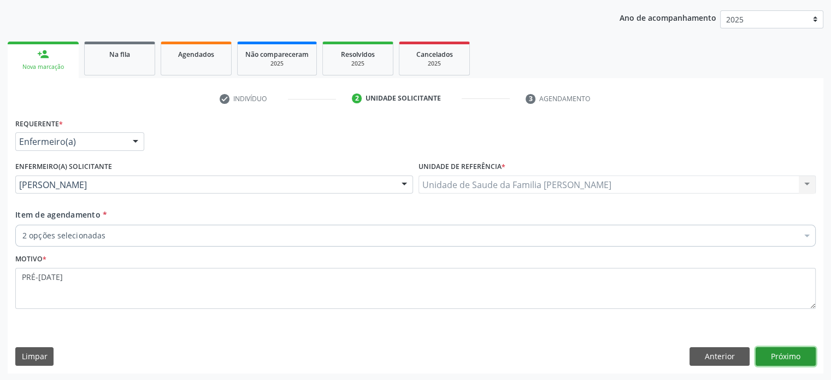
click at [800, 354] on button "Próximo" at bounding box center [786, 356] width 60 height 19
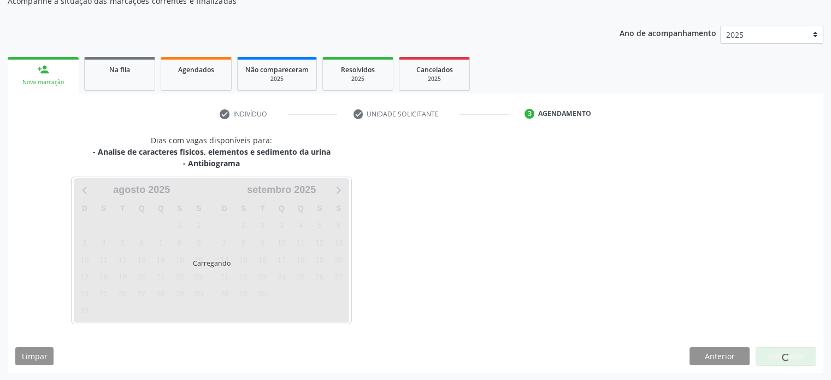
scroll to position [122, 0]
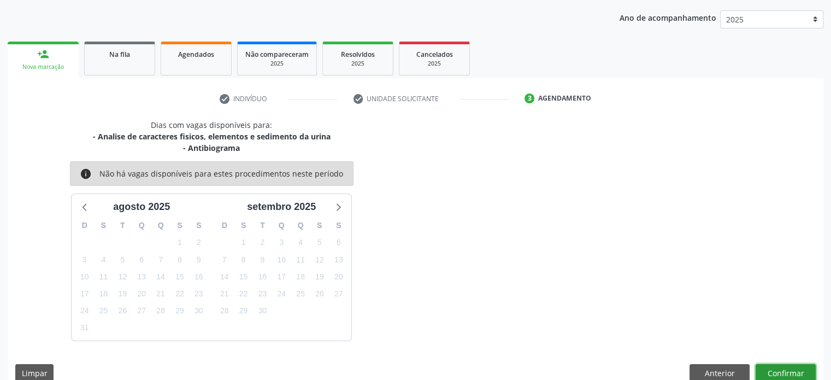
click at [789, 373] on button "Confirmar" at bounding box center [786, 373] width 60 height 19
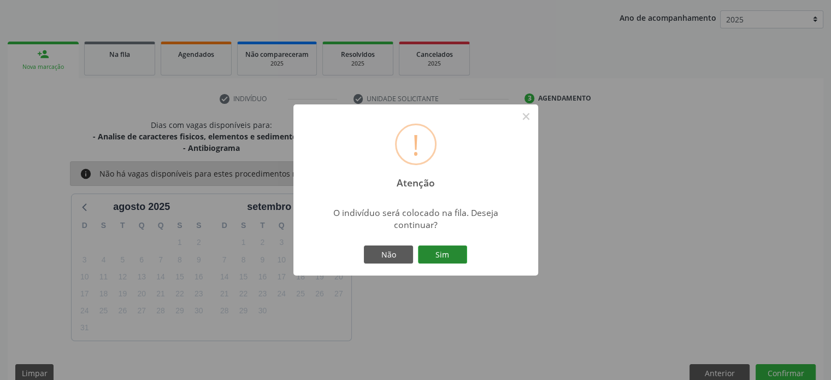
click at [449, 256] on button "Sim" at bounding box center [442, 254] width 49 height 19
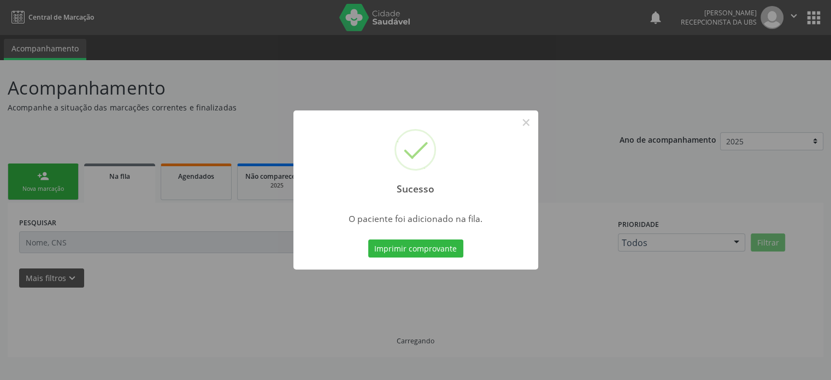
scroll to position [0, 0]
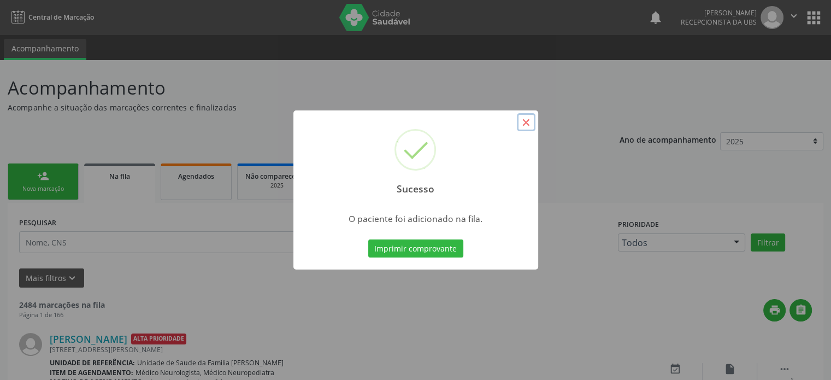
click at [528, 122] on button "×" at bounding box center [526, 122] width 19 height 19
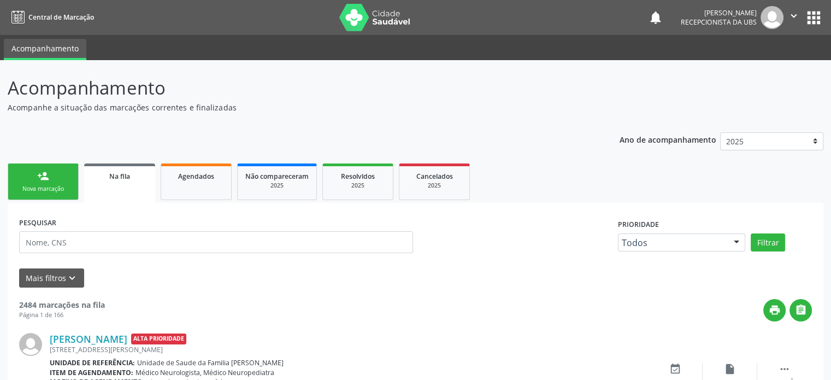
click at [62, 185] on div "Nova marcação" at bounding box center [43, 189] width 55 height 8
